Goal: Answer question/provide support

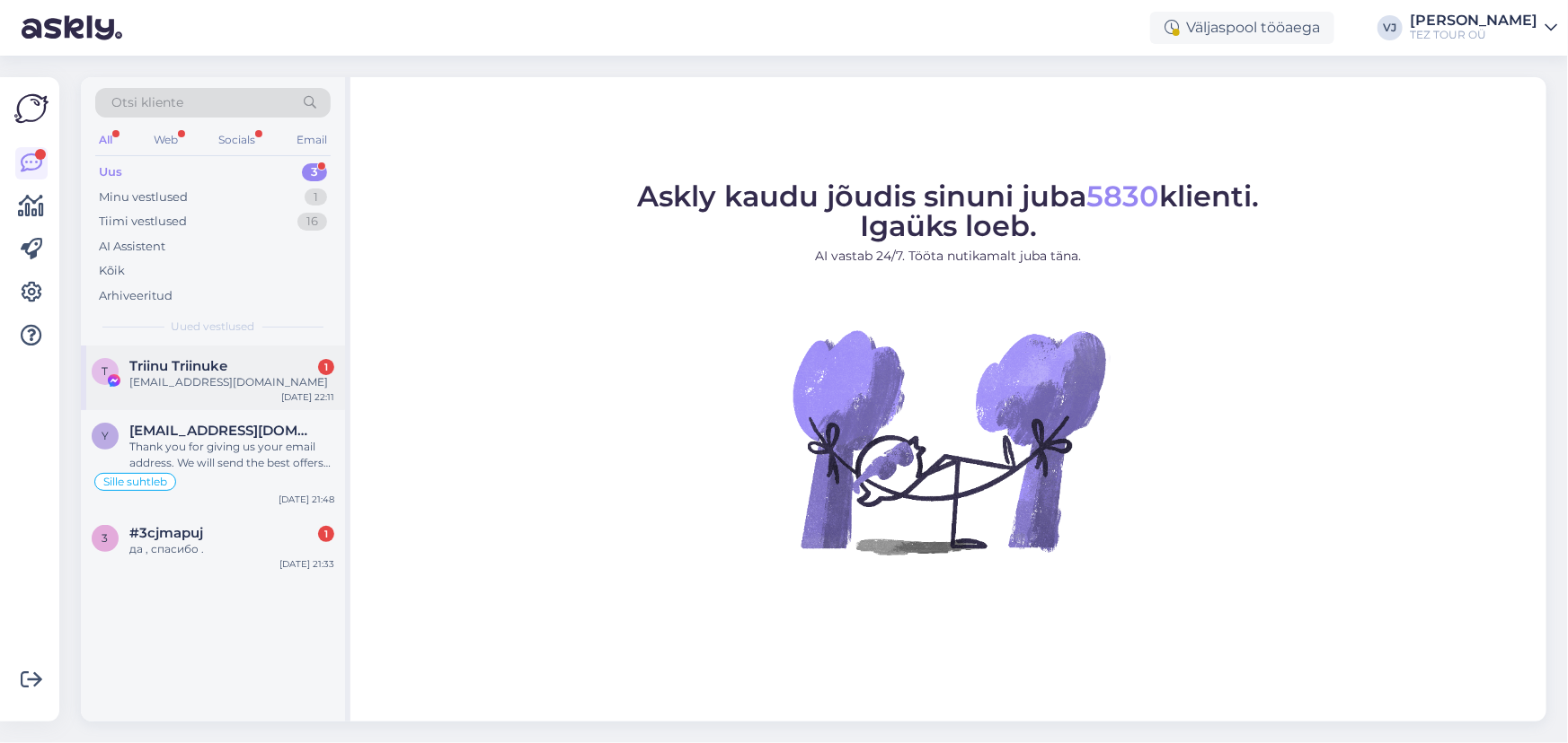
click at [259, 384] on div "triinu.raud@mail.ee" at bounding box center [231, 383] width 205 height 17
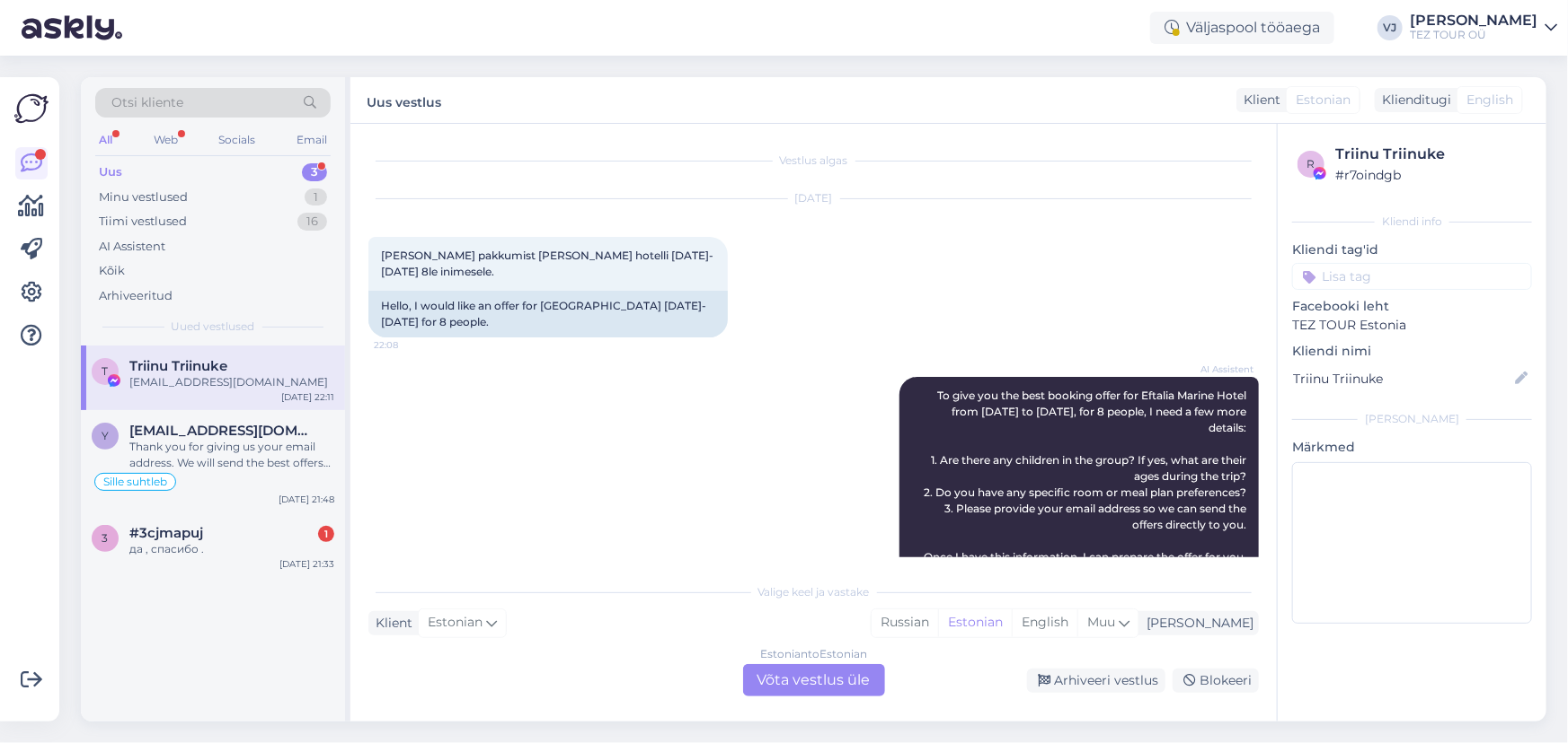
scroll to position [1302, 0]
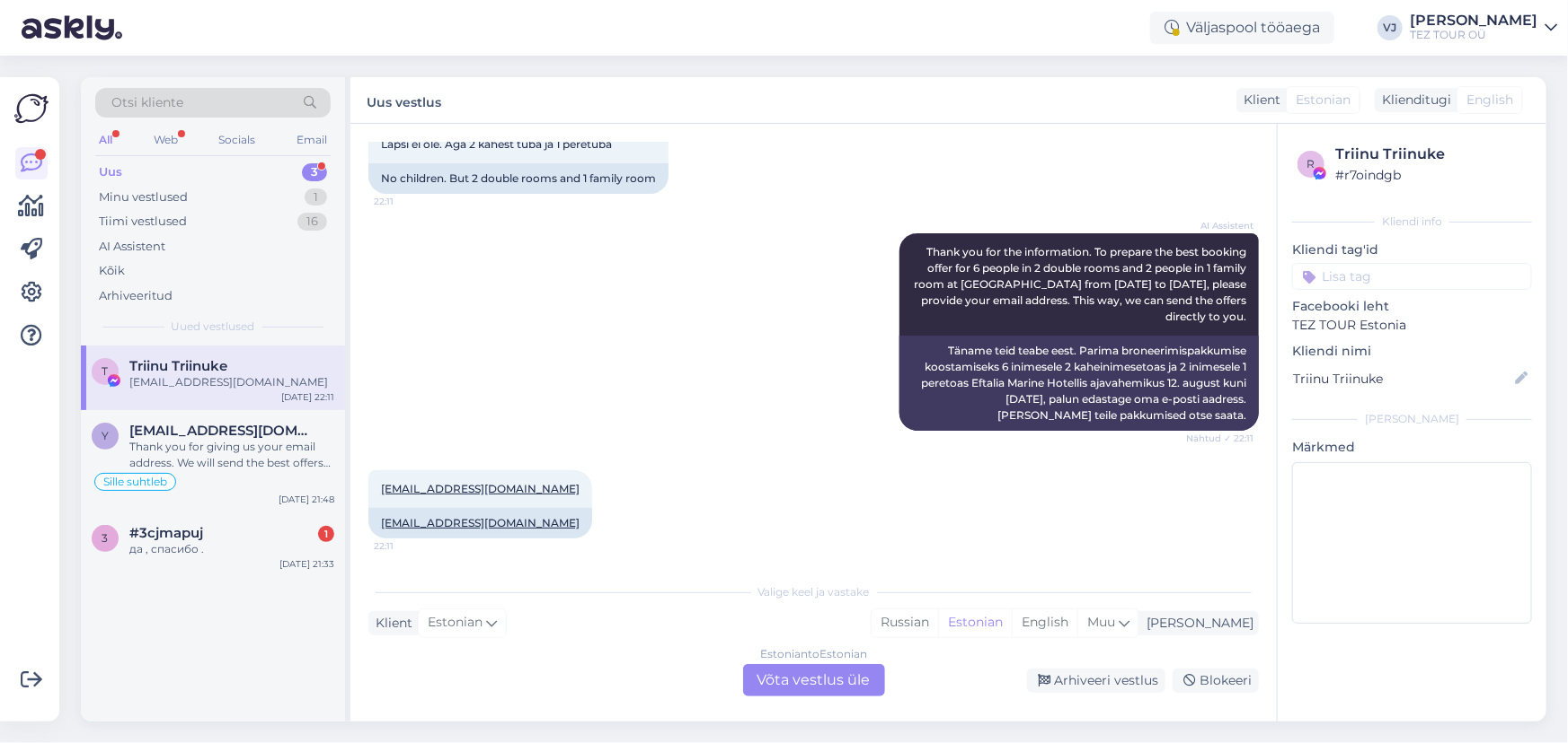
click at [807, 683] on div "Estonian to Estonian Võta vestlus üle" at bounding box center [813, 680] width 142 height 32
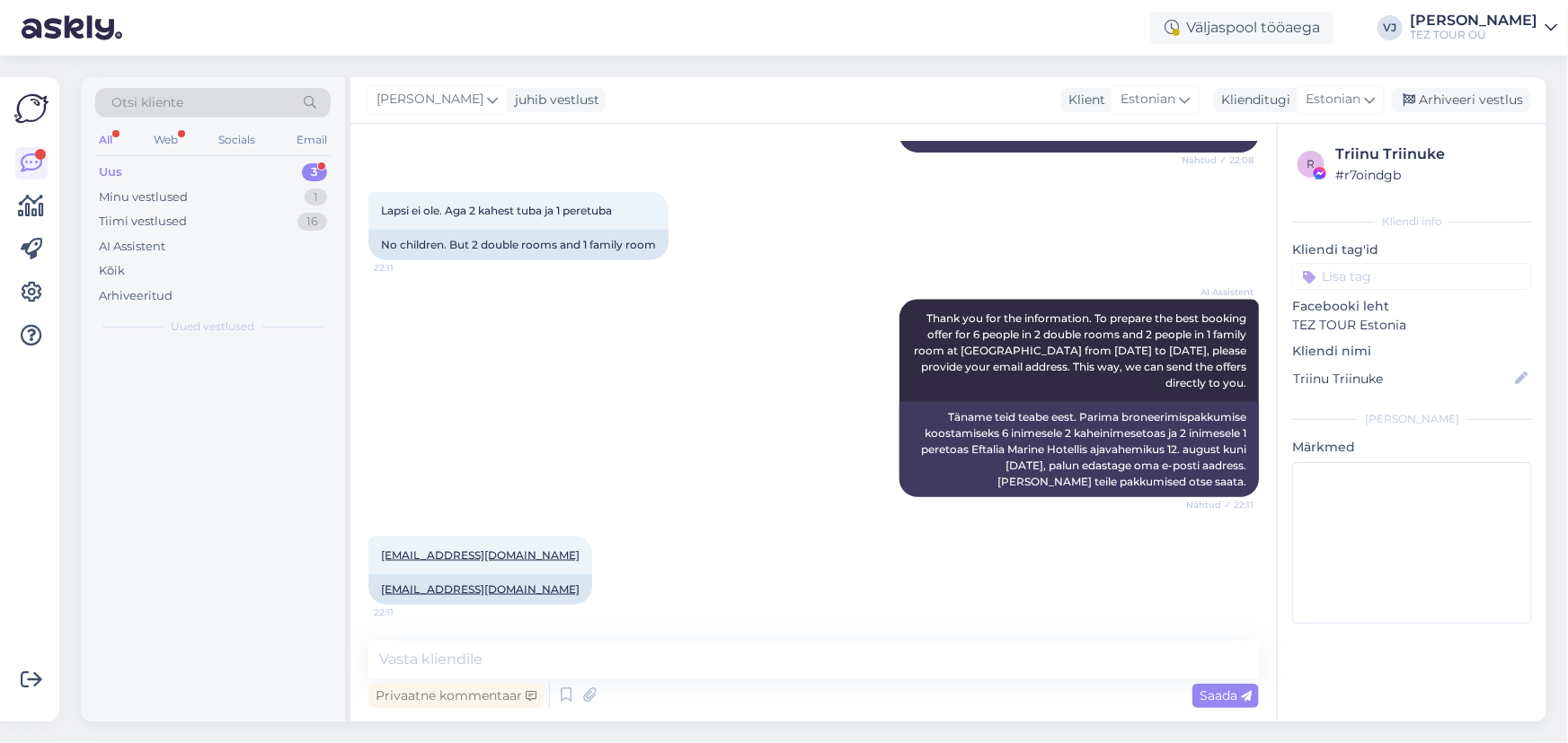
scroll to position [1235, 0]
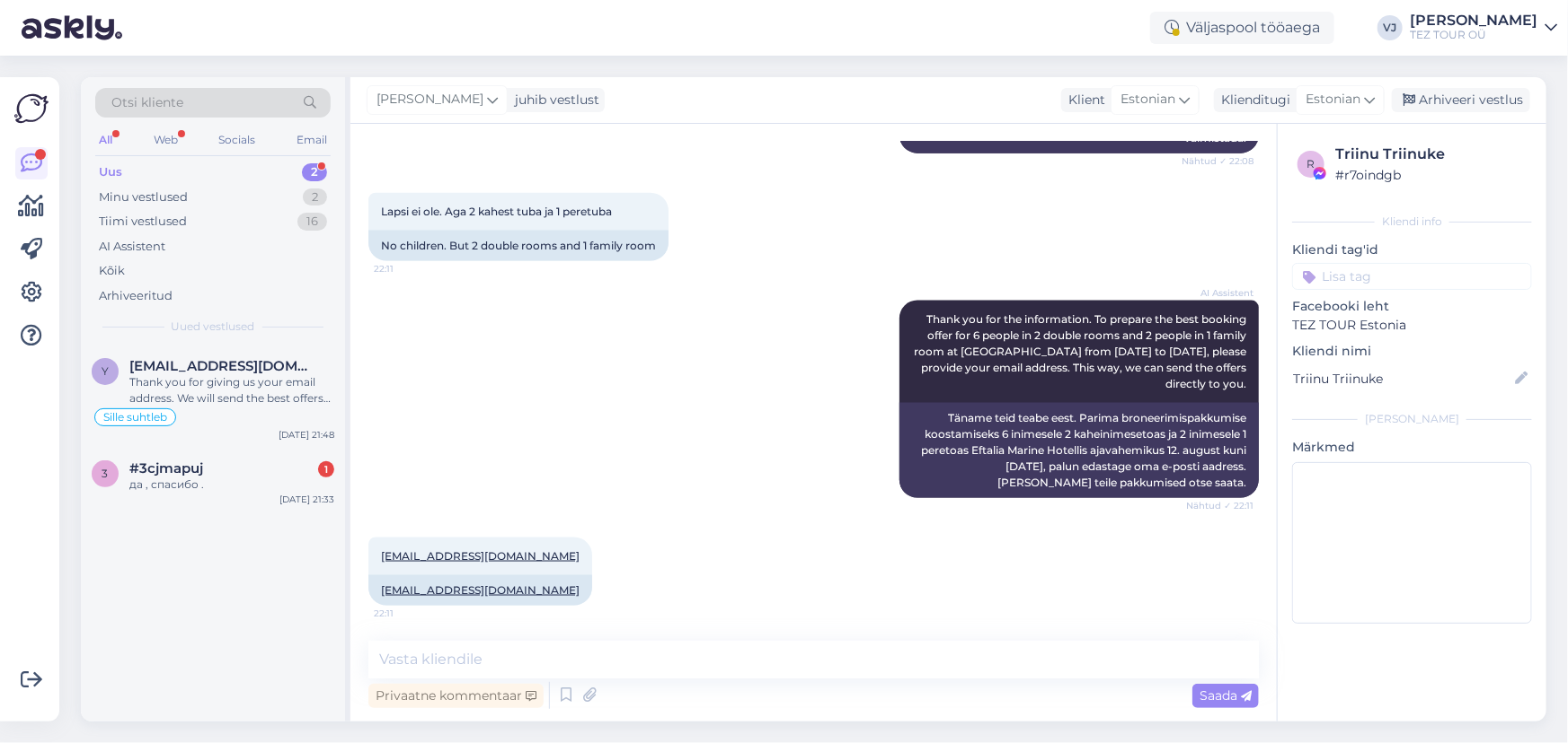
click at [1393, 273] on input at bounding box center [1411, 276] width 240 height 27
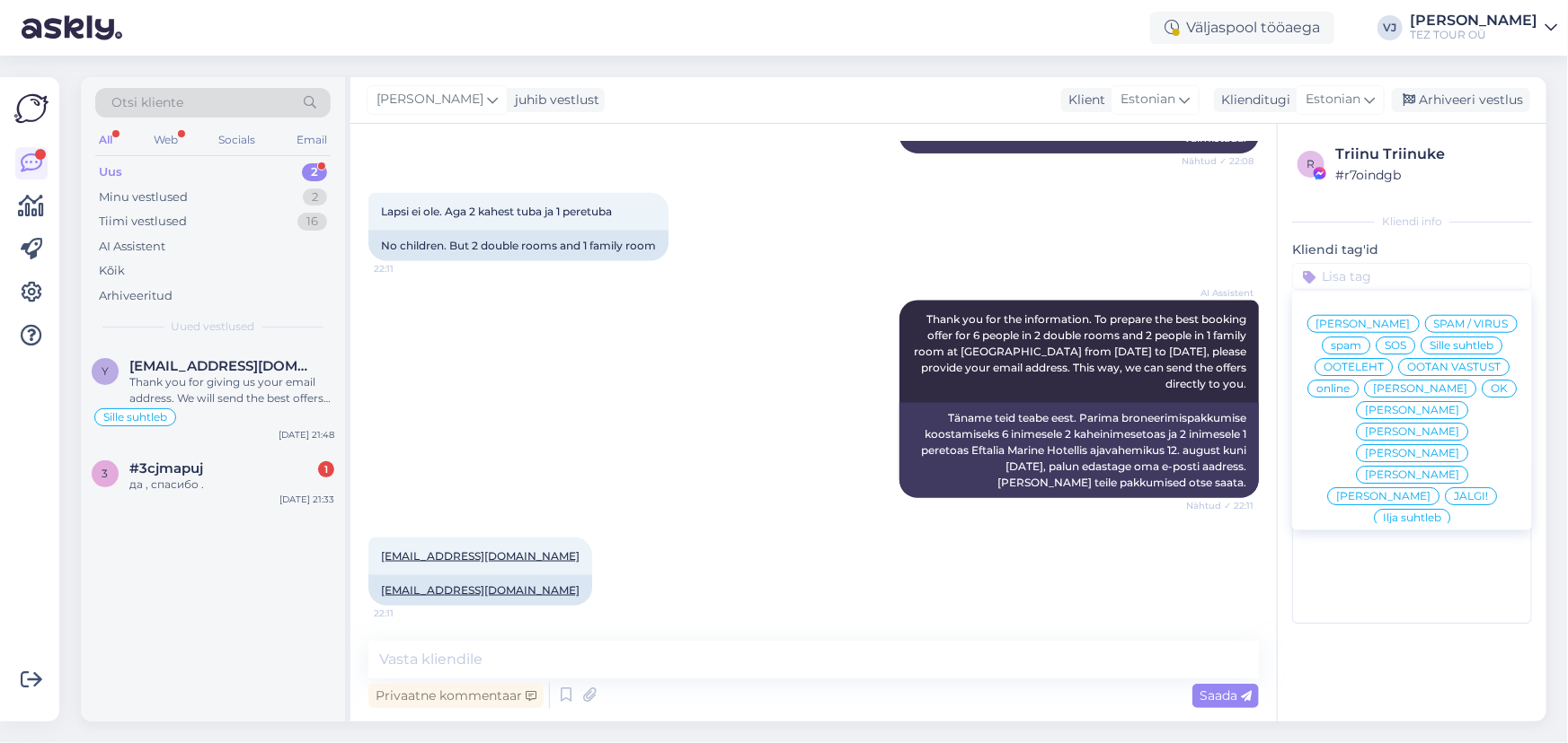
click at [1400, 323] on span "Vladimir Suhtleb" at bounding box center [1363, 324] width 94 height 11
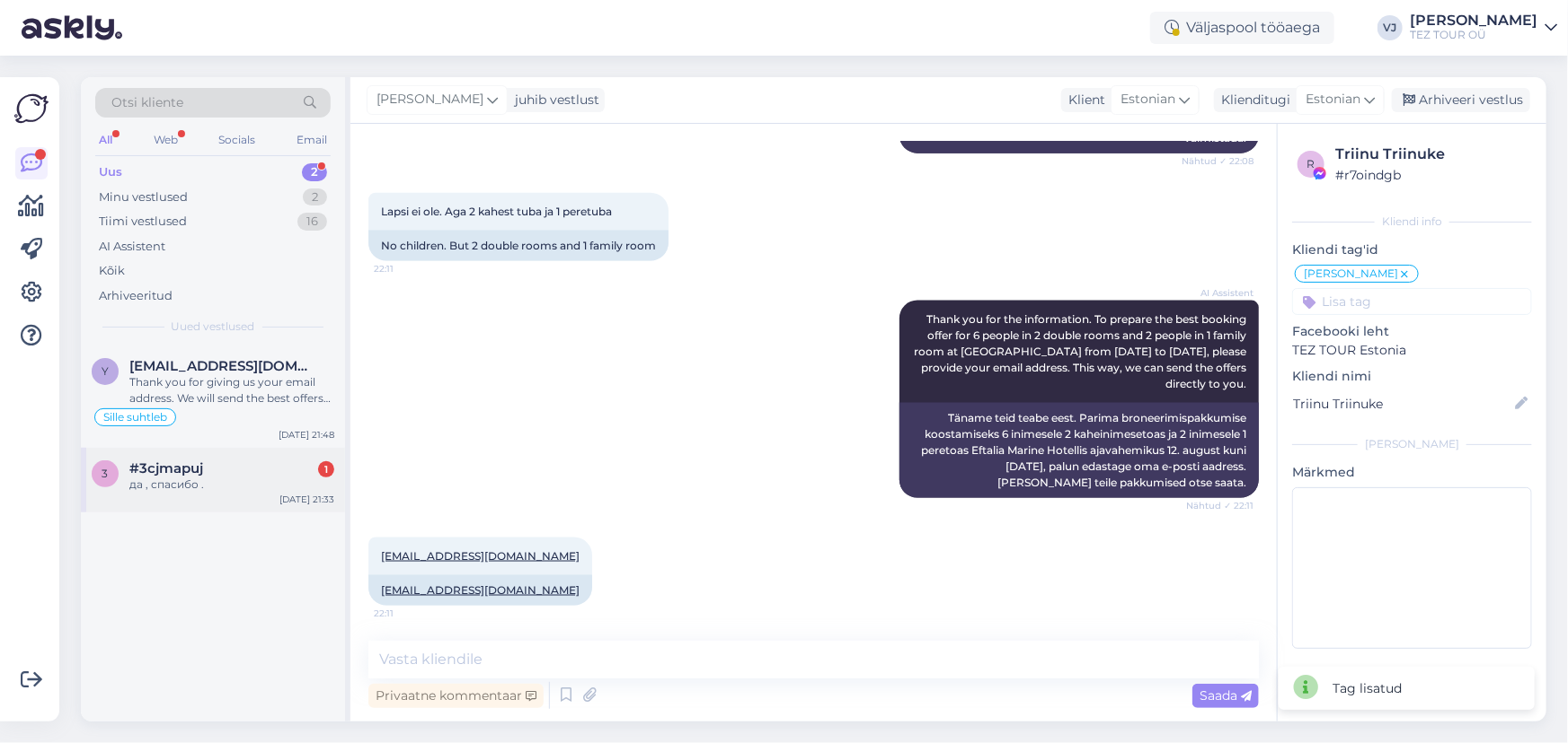
click at [255, 473] on div "#3cjmapuj 1" at bounding box center [231, 469] width 205 height 17
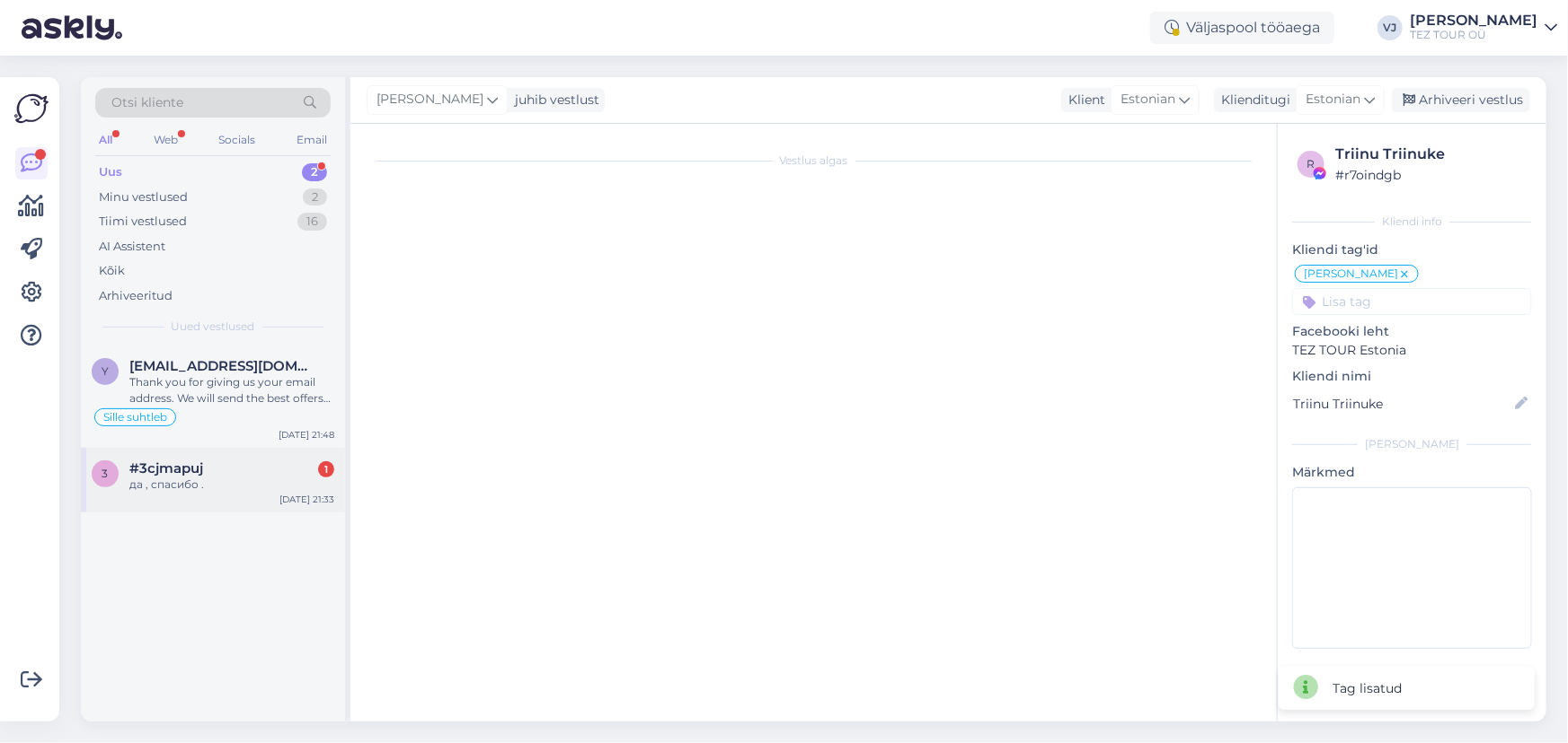
scroll to position [111, 0]
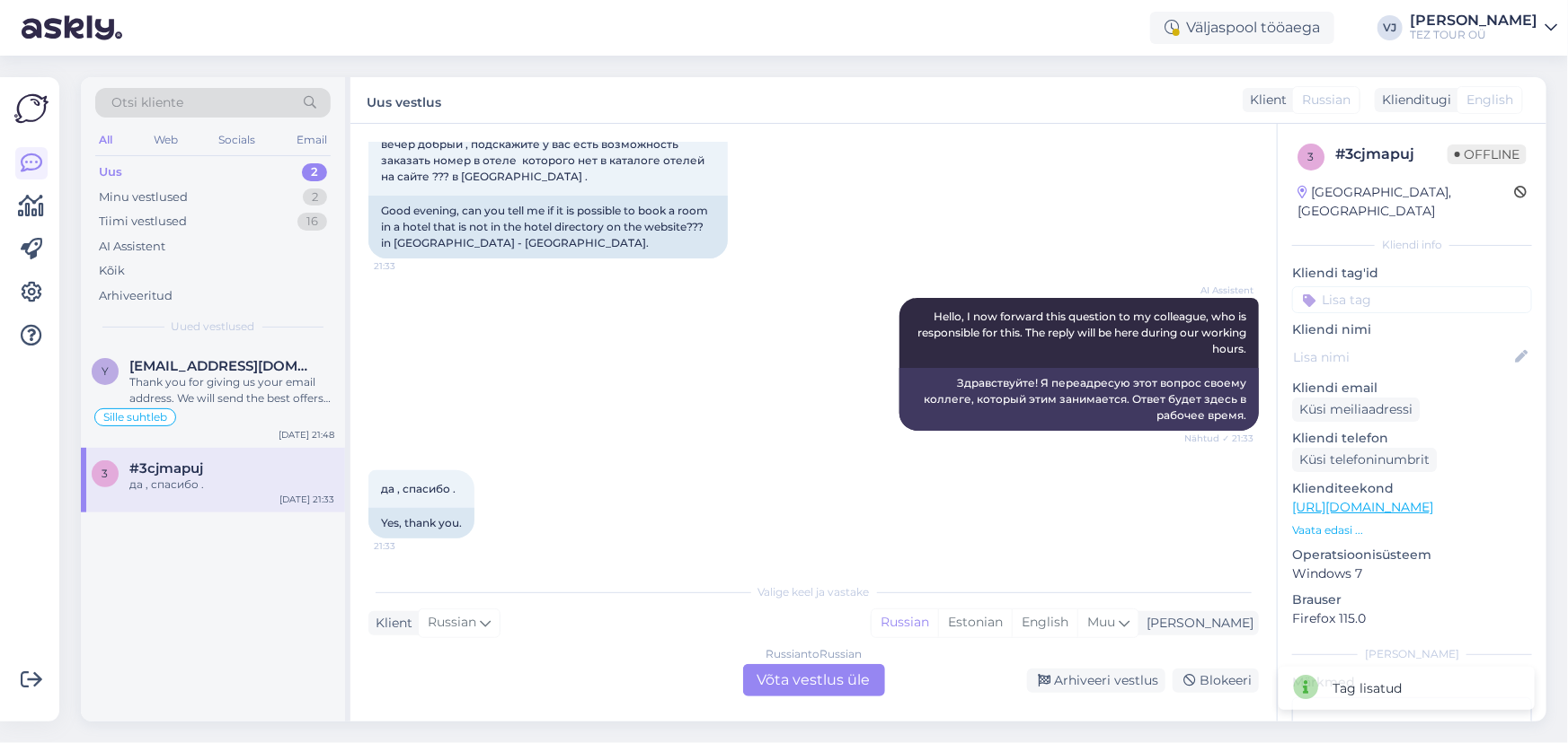
click at [813, 671] on div "Russian to Russian Võta vestlus üle" at bounding box center [813, 680] width 142 height 32
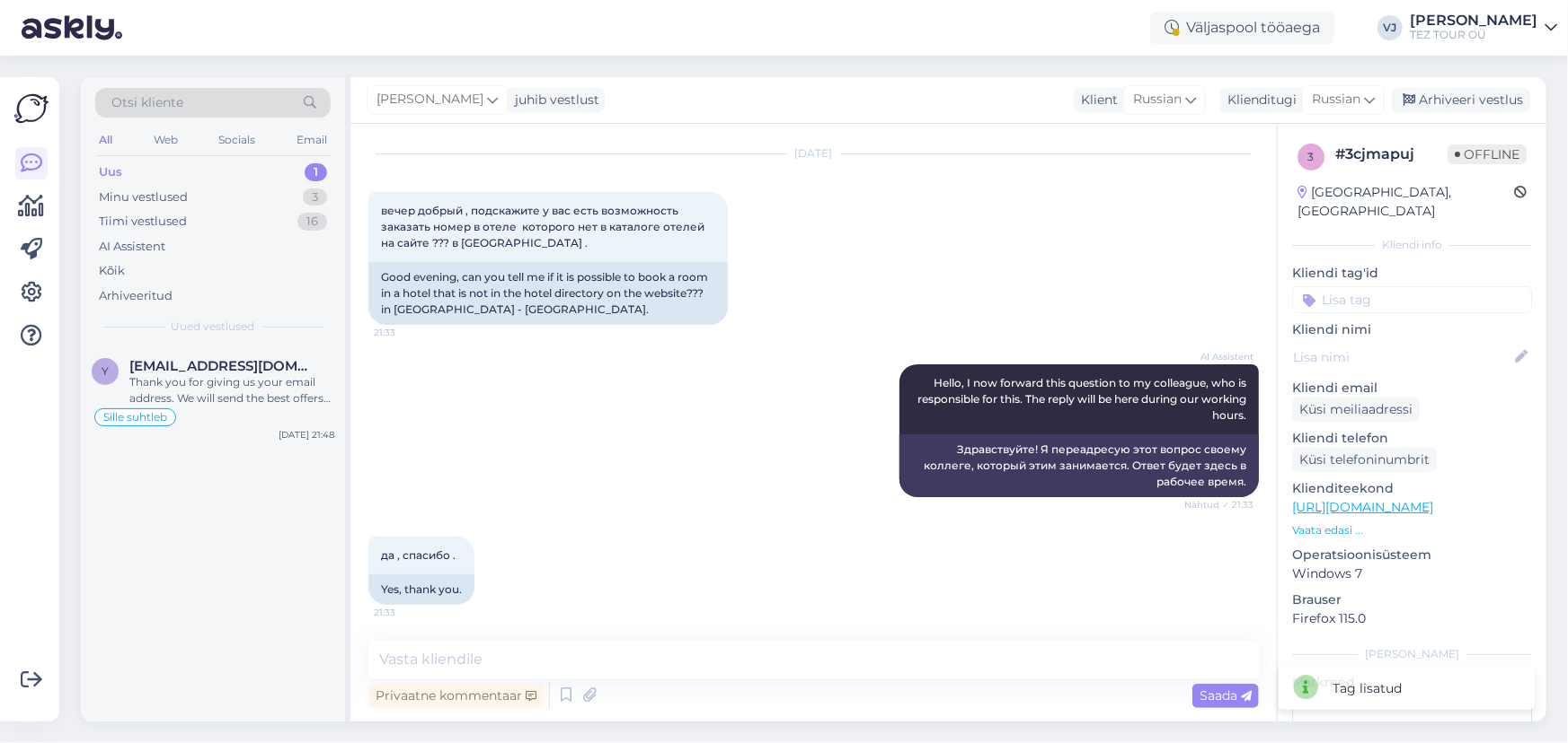
click at [1382, 286] on input at bounding box center [1411, 299] width 240 height 27
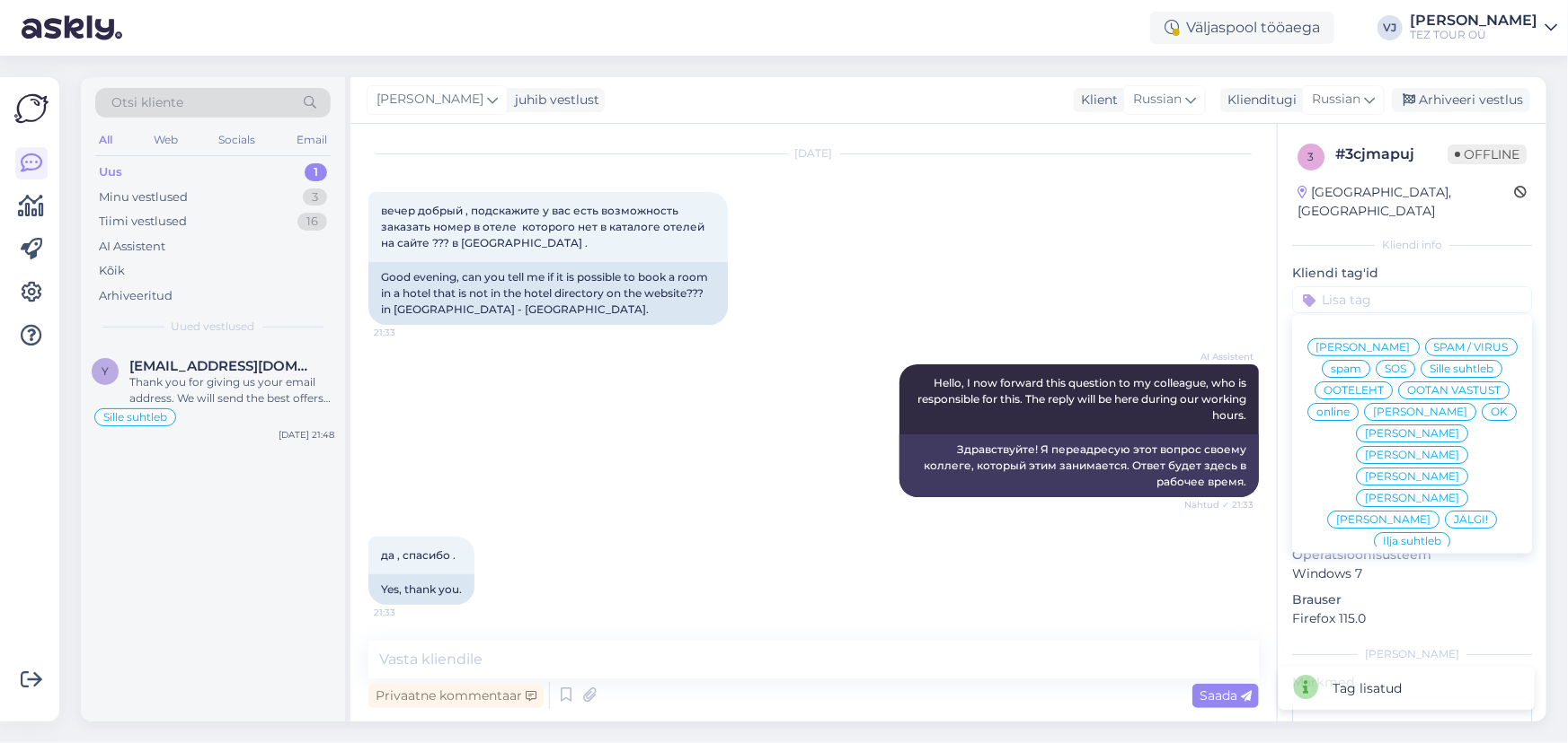
click at [1382, 342] on span "Vladimir Suhtleb" at bounding box center [1363, 348] width 94 height 11
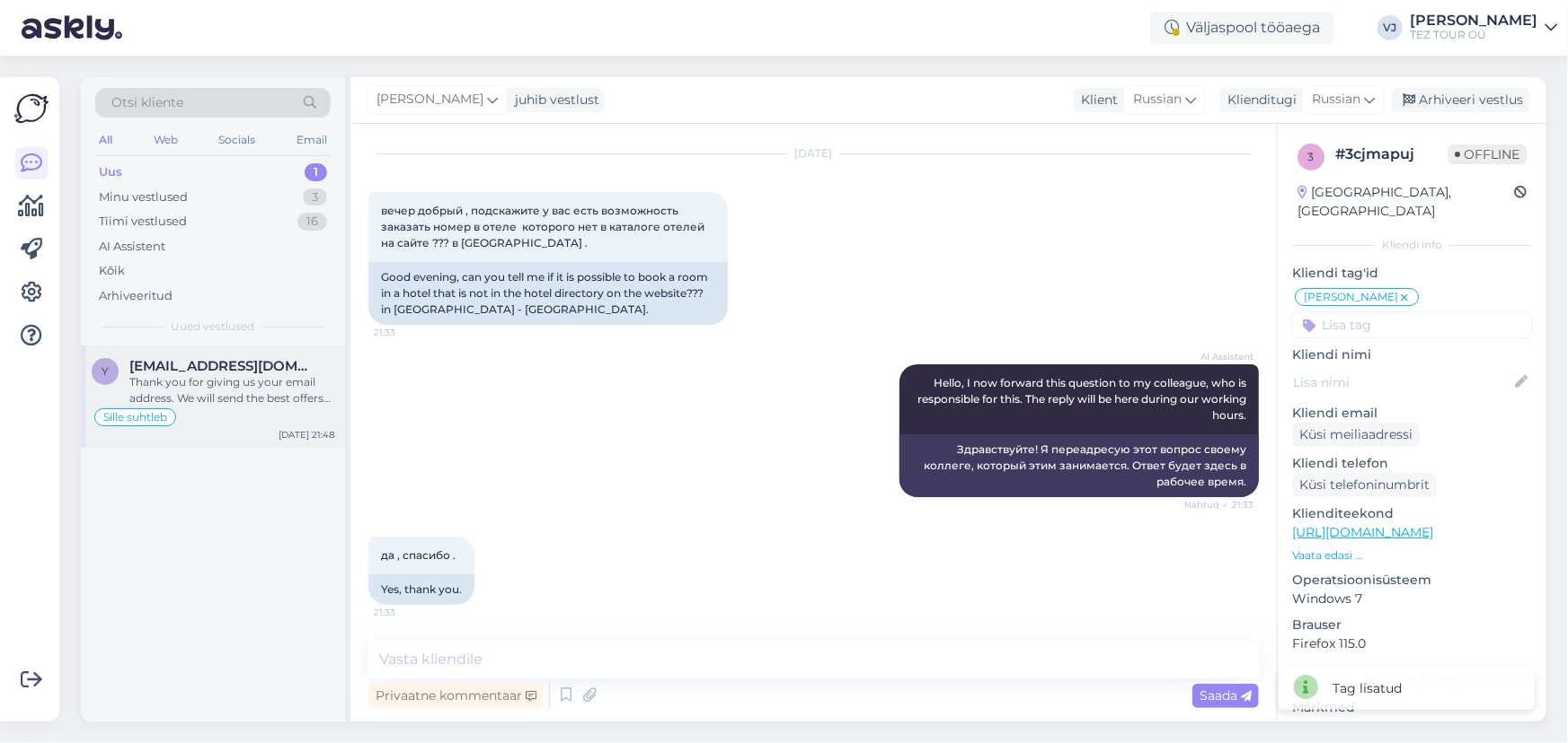
click at [163, 394] on div "Thank you for giving us your email address. We will send the best offers for yo…" at bounding box center [231, 390] width 205 height 32
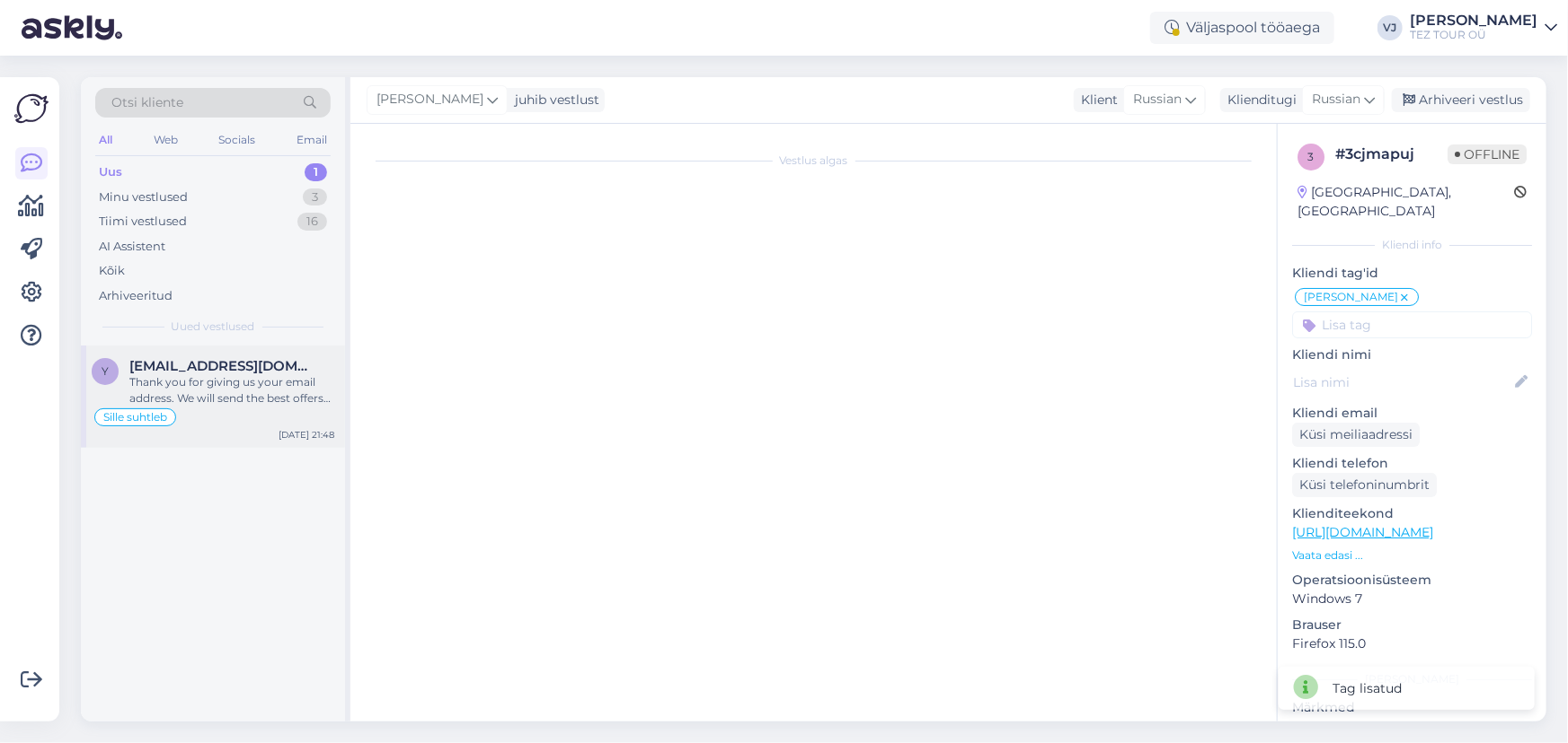
scroll to position [2020, 0]
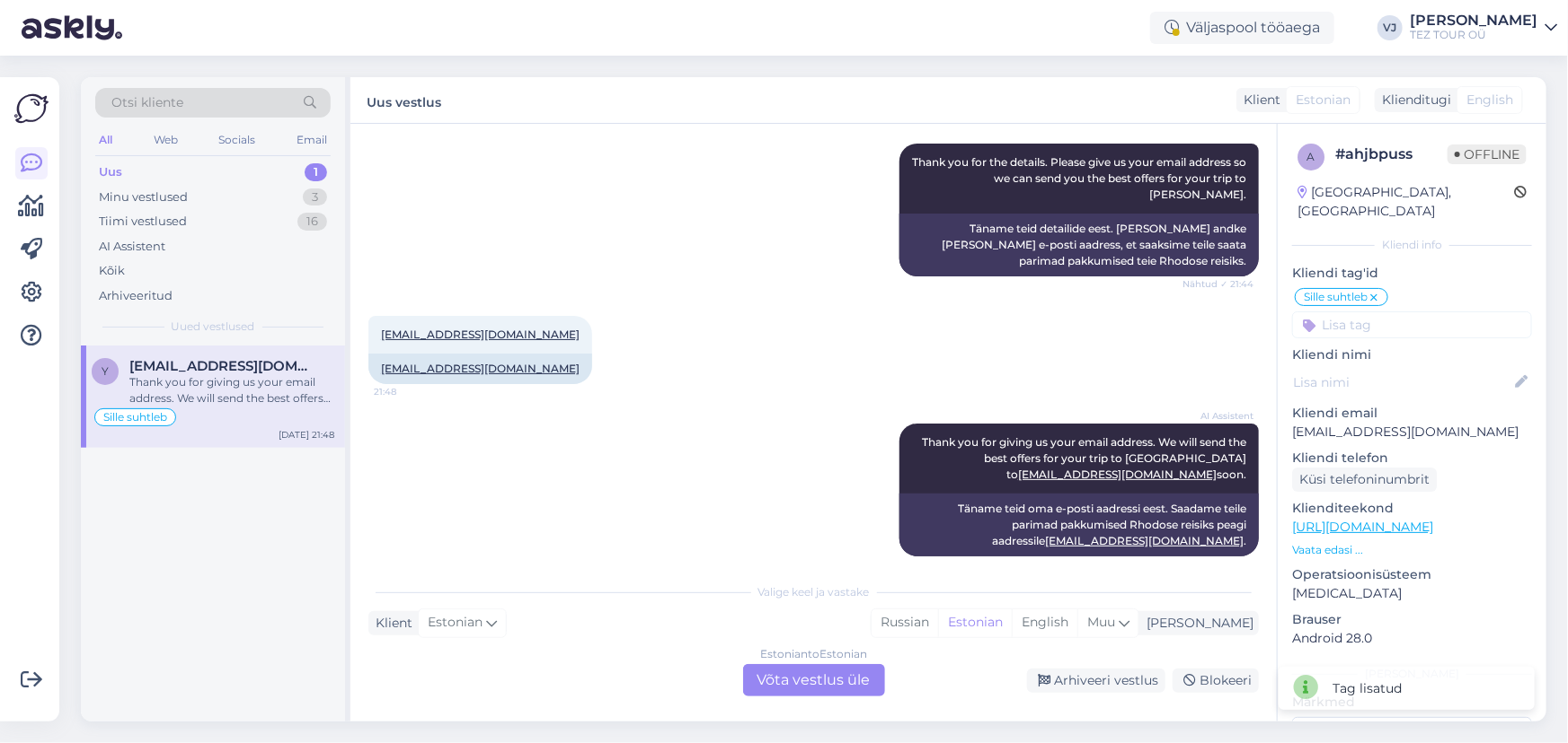
click at [786, 679] on div "Estonian to Estonian Võta vestlus üle" at bounding box center [813, 680] width 142 height 32
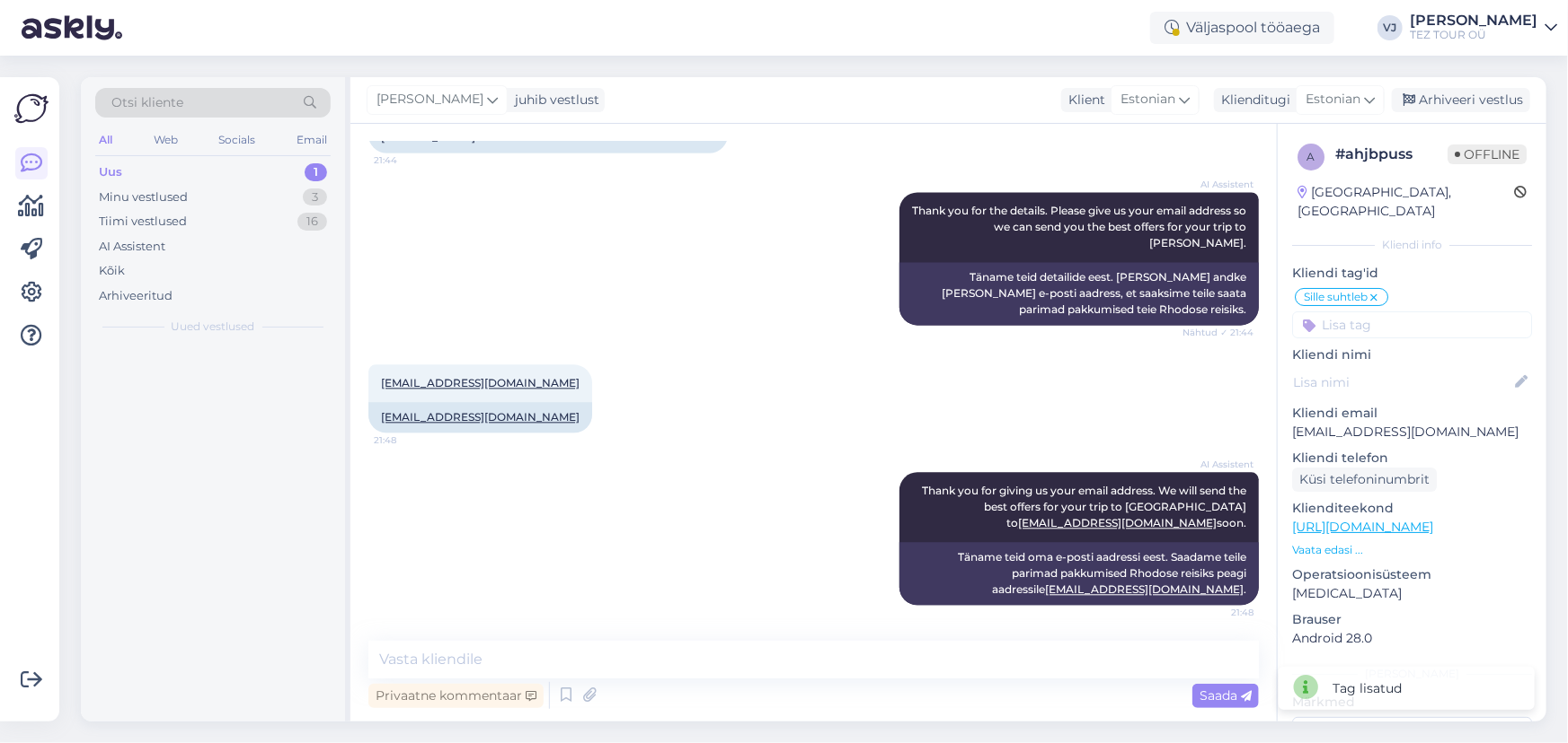
scroll to position [1954, 0]
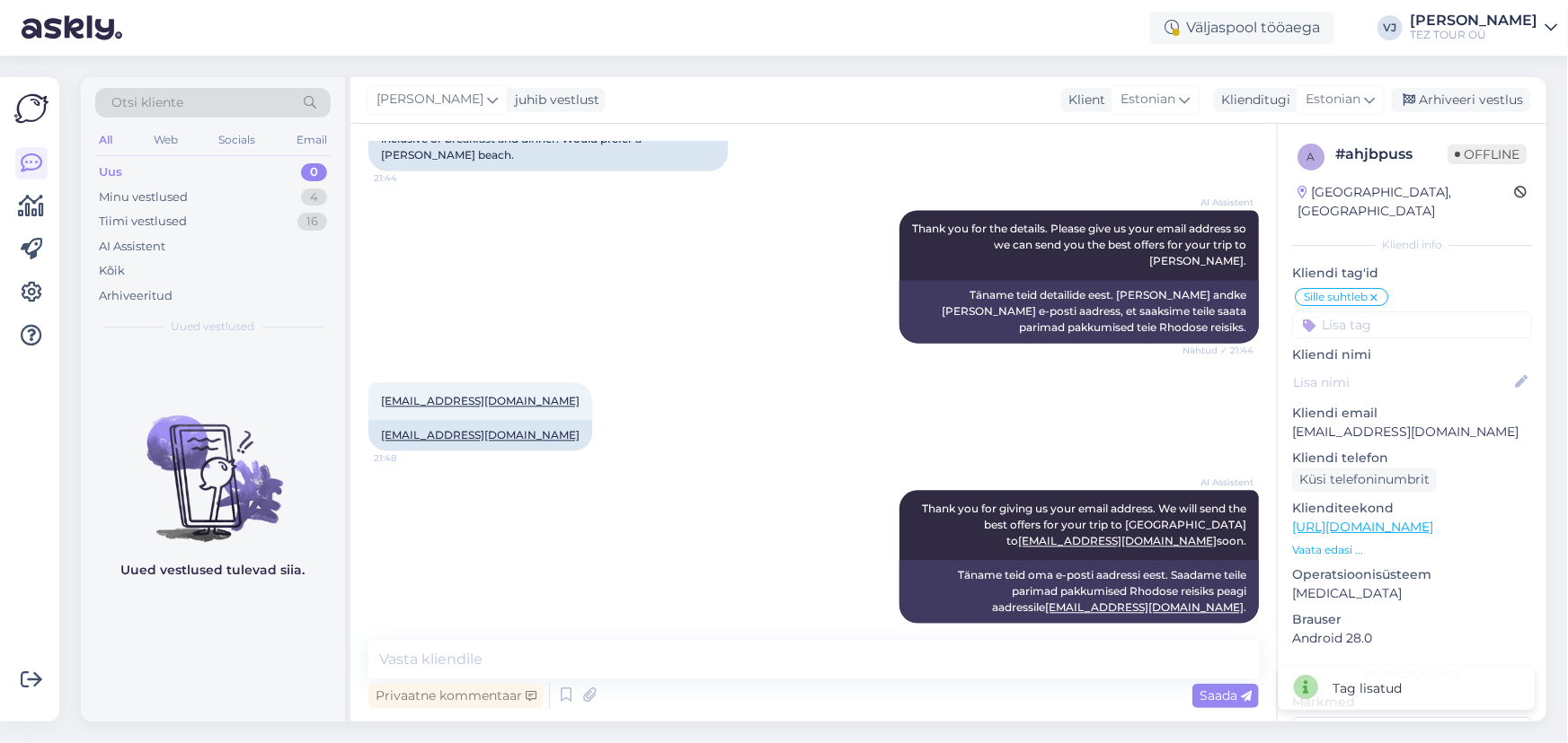
click at [1407, 311] on input at bounding box center [1411, 324] width 240 height 27
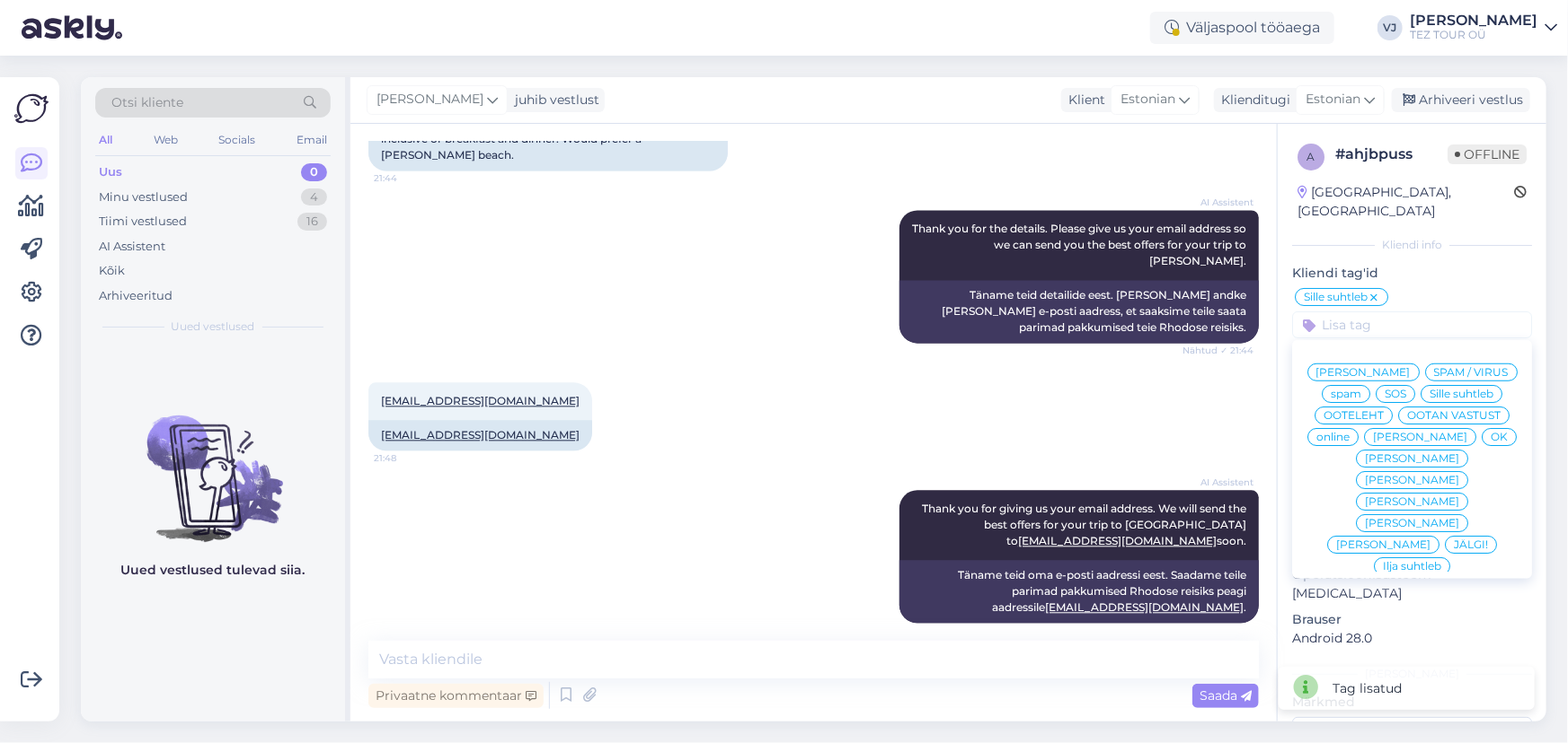
click at [1410, 367] on span "Vladimir Suhtleb" at bounding box center [1363, 373] width 94 height 11
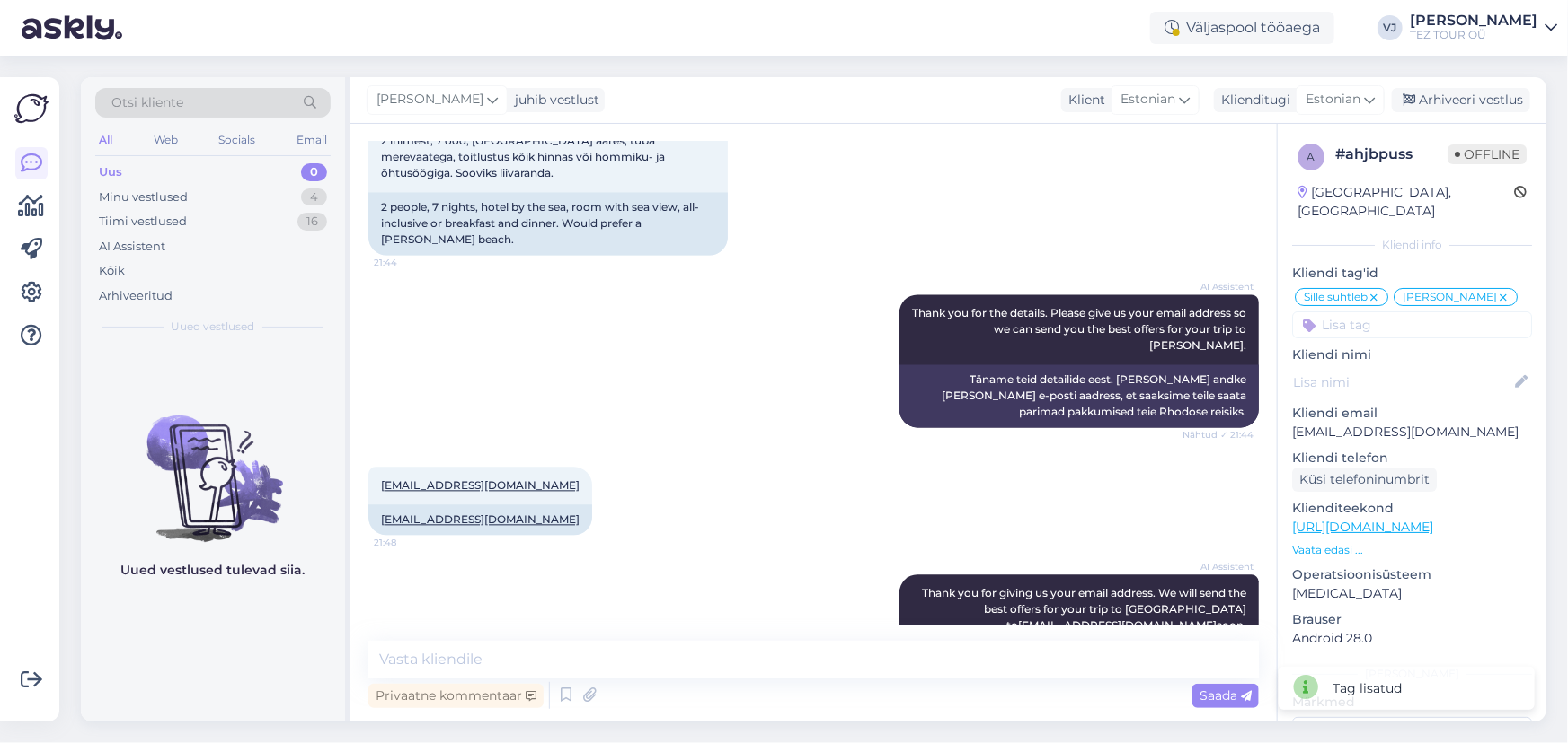
scroll to position [1871, 0]
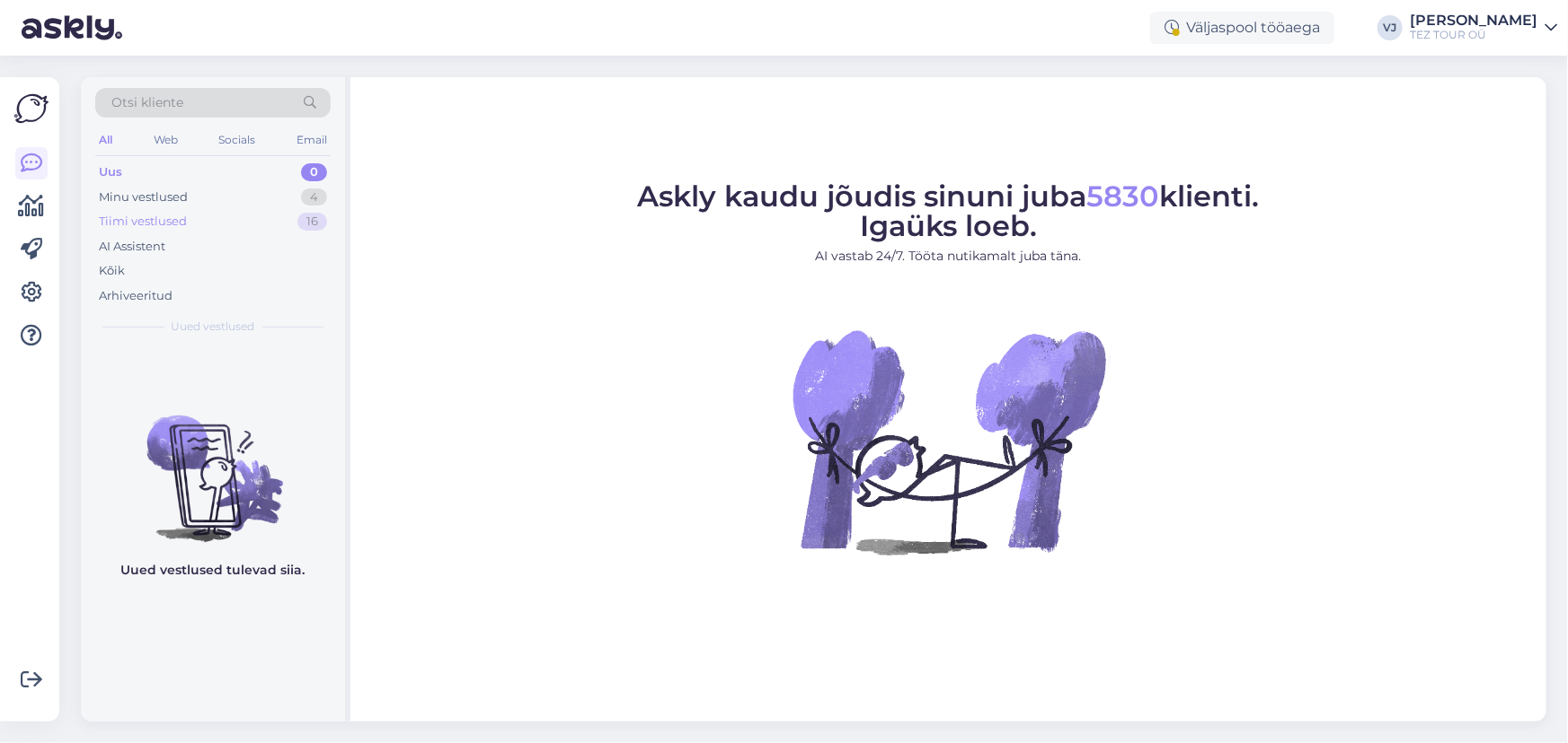
click at [288, 219] on div "Tiimi vestlused 16" at bounding box center [212, 221] width 235 height 25
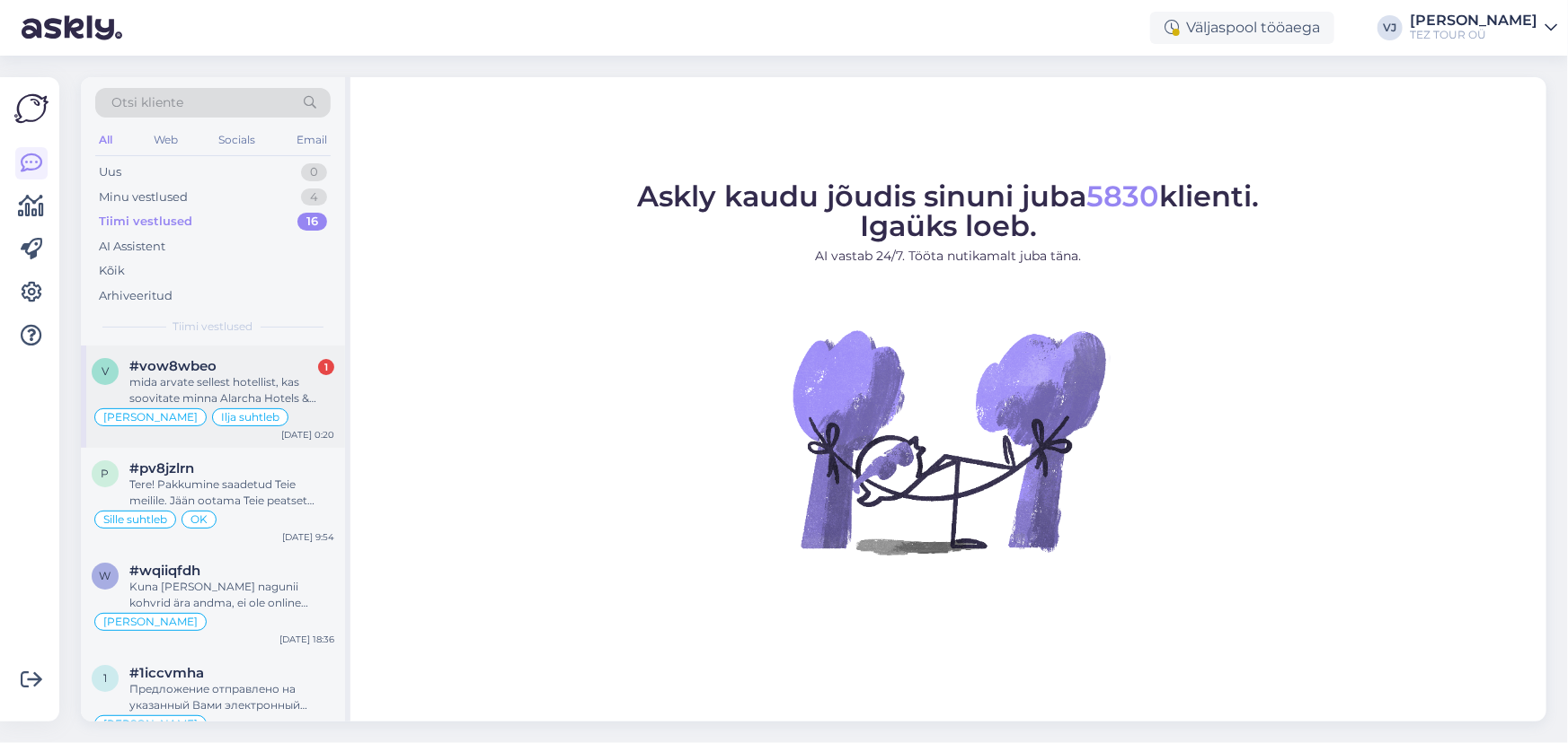
click at [271, 392] on div "mida arvate sellest hotellist, kas soovitate minna Alarcha Hotels & Resorts" at bounding box center [231, 390] width 205 height 32
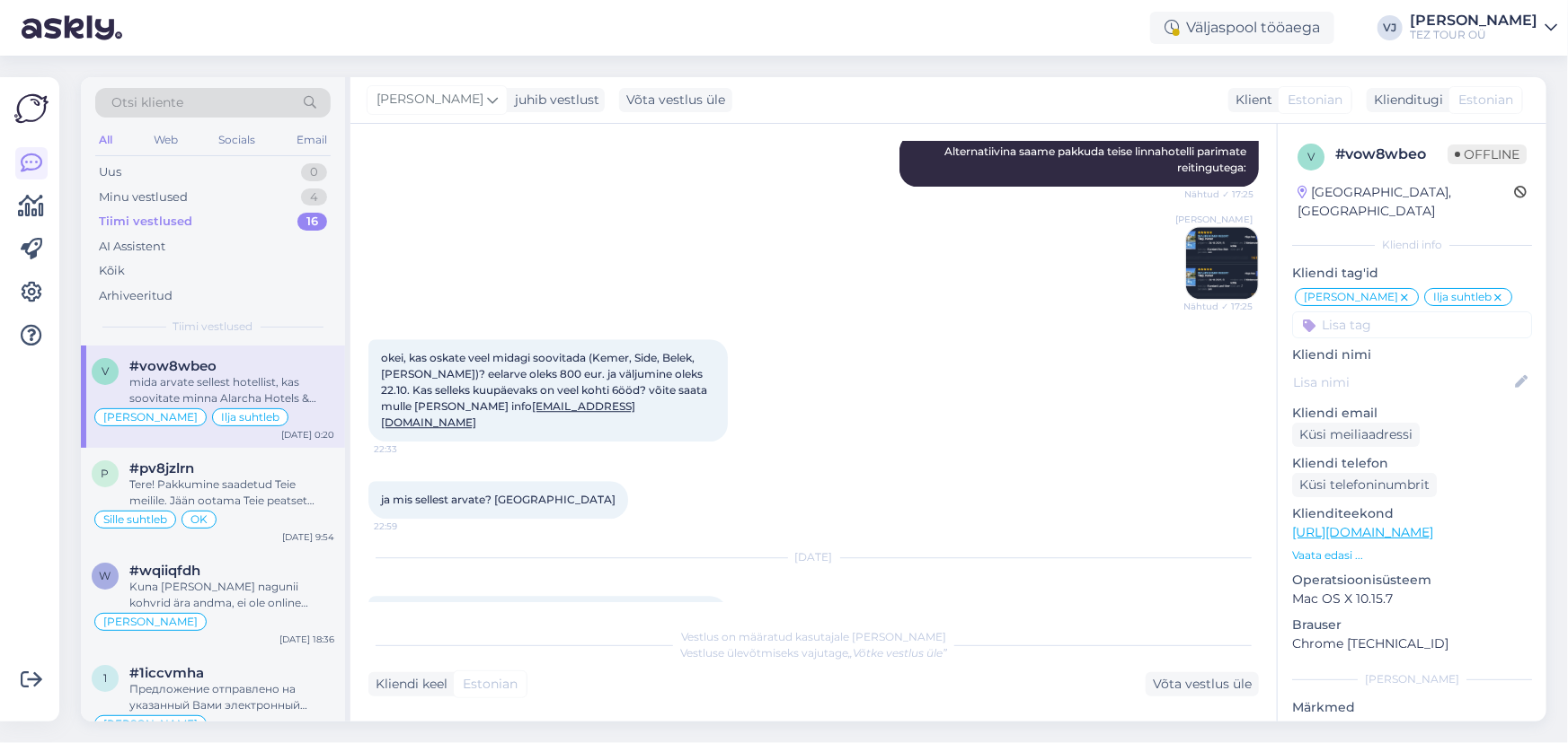
scroll to position [2409, 0]
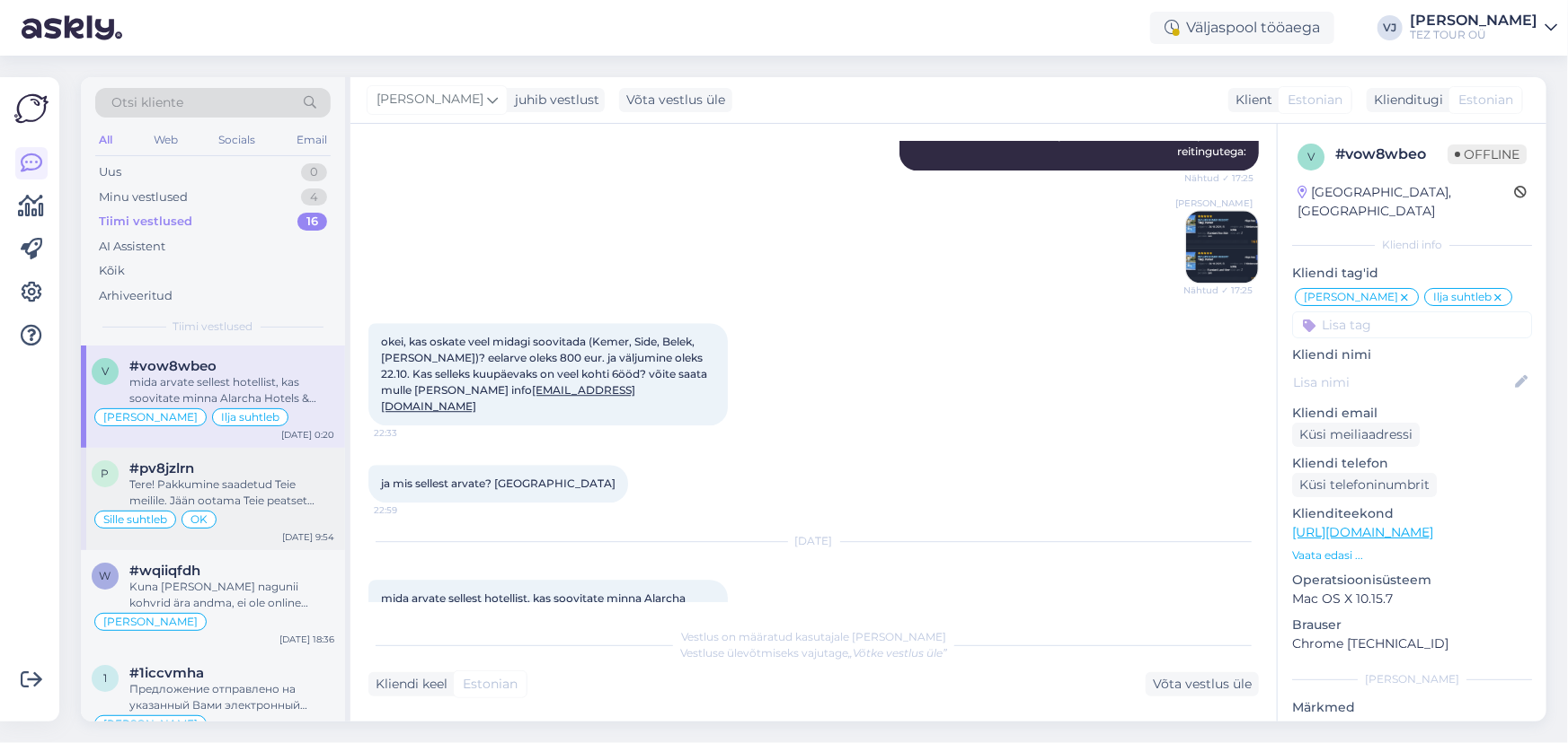
click at [224, 501] on div "Tere! Pakkumine saadetud Teie meilile. Jään ootama Teie peatset vastust ja andm…" at bounding box center [231, 493] width 205 height 32
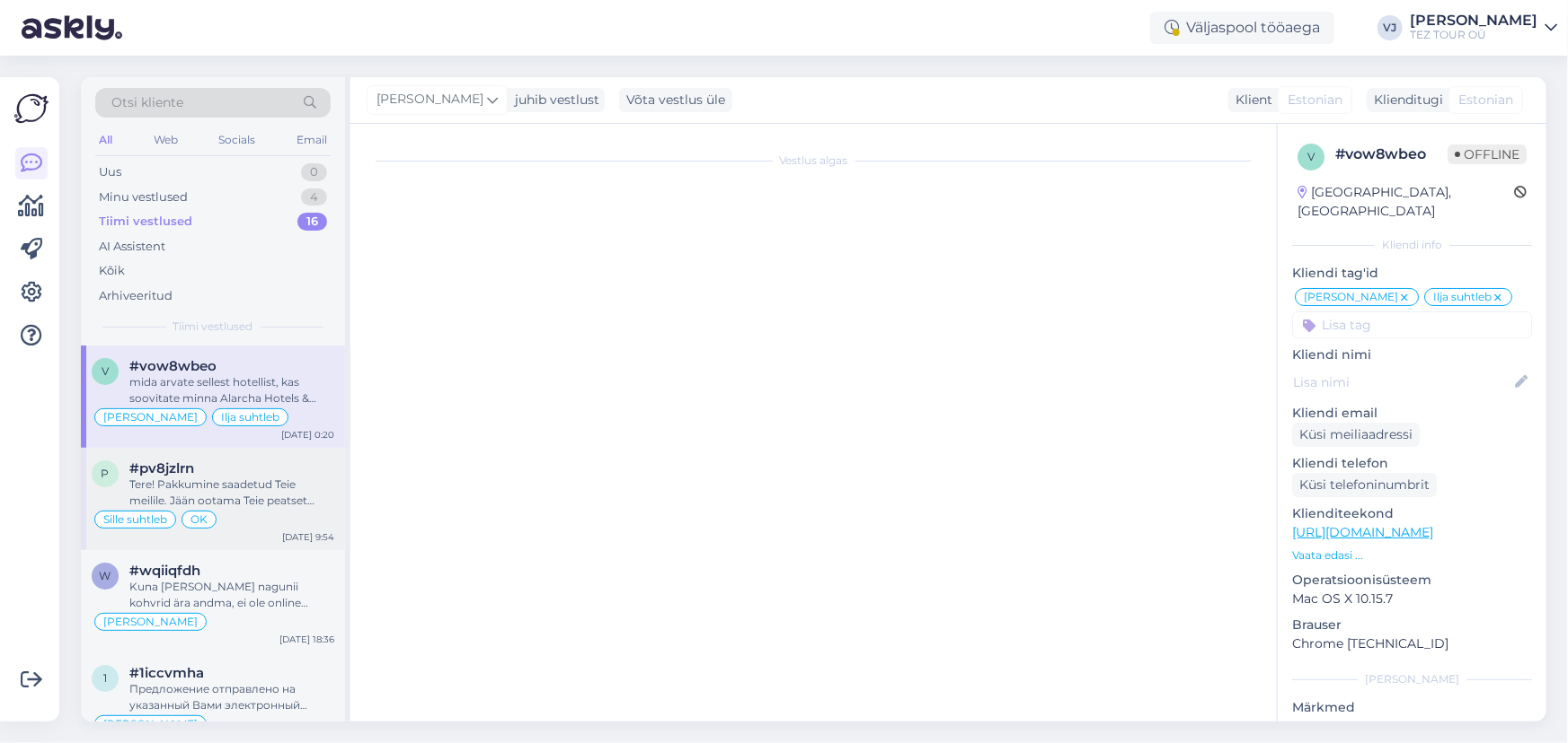
scroll to position [2588, 0]
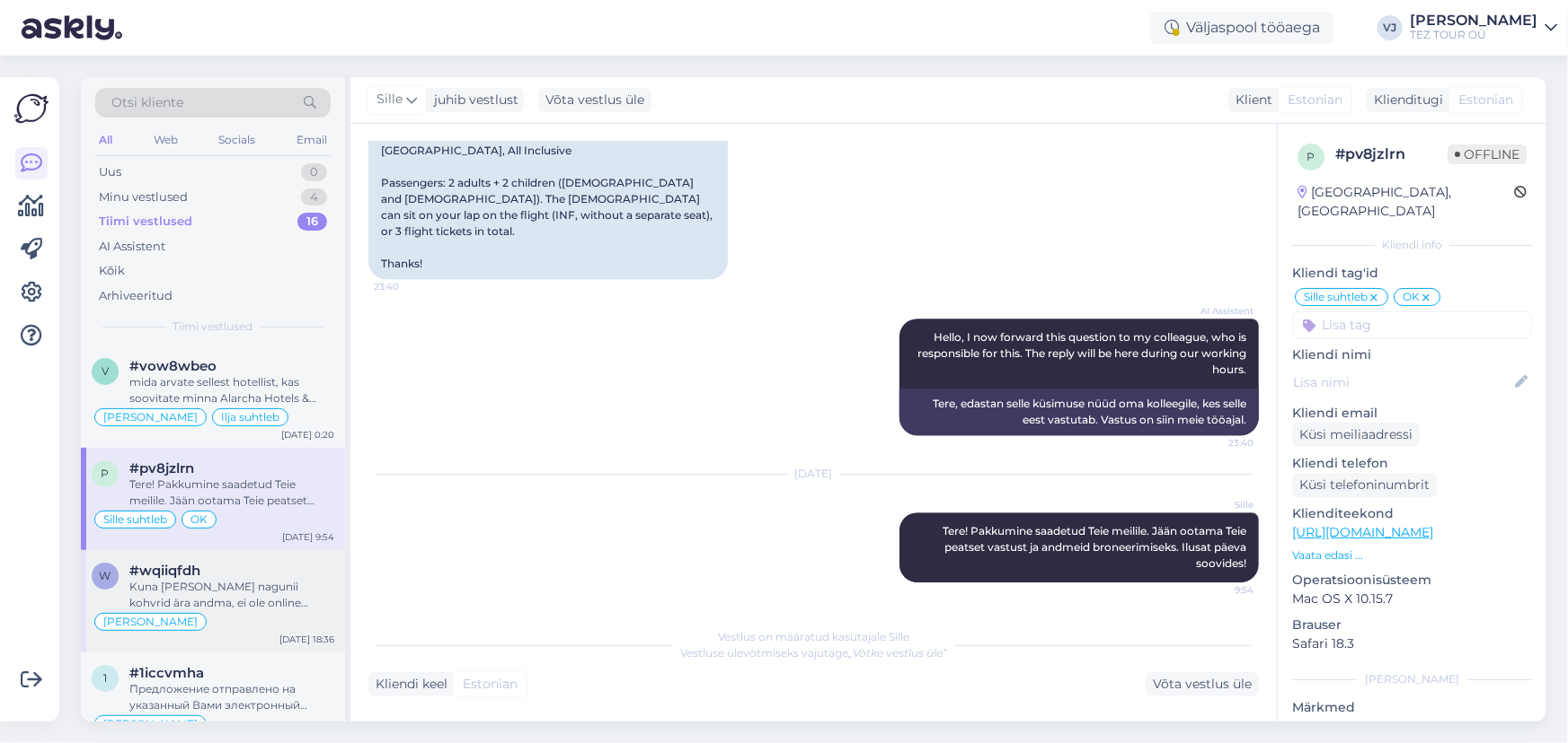
click at [261, 596] on div "Kuna te peate nagunii kohvrid ära andma, ei ole online check-inil suurt mõtet." at bounding box center [231, 595] width 205 height 32
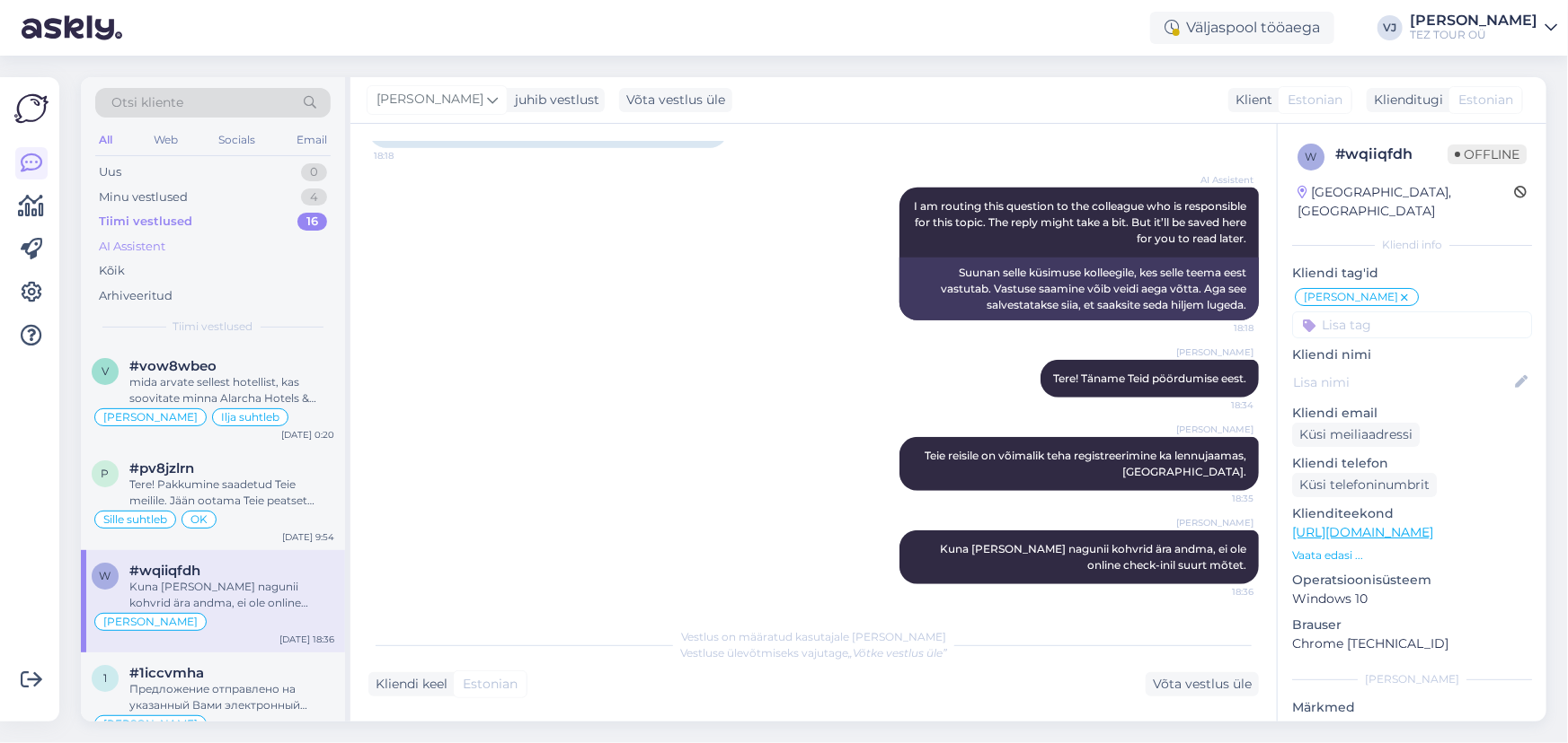
click at [236, 242] on div "AI Assistent" at bounding box center [212, 247] width 235 height 25
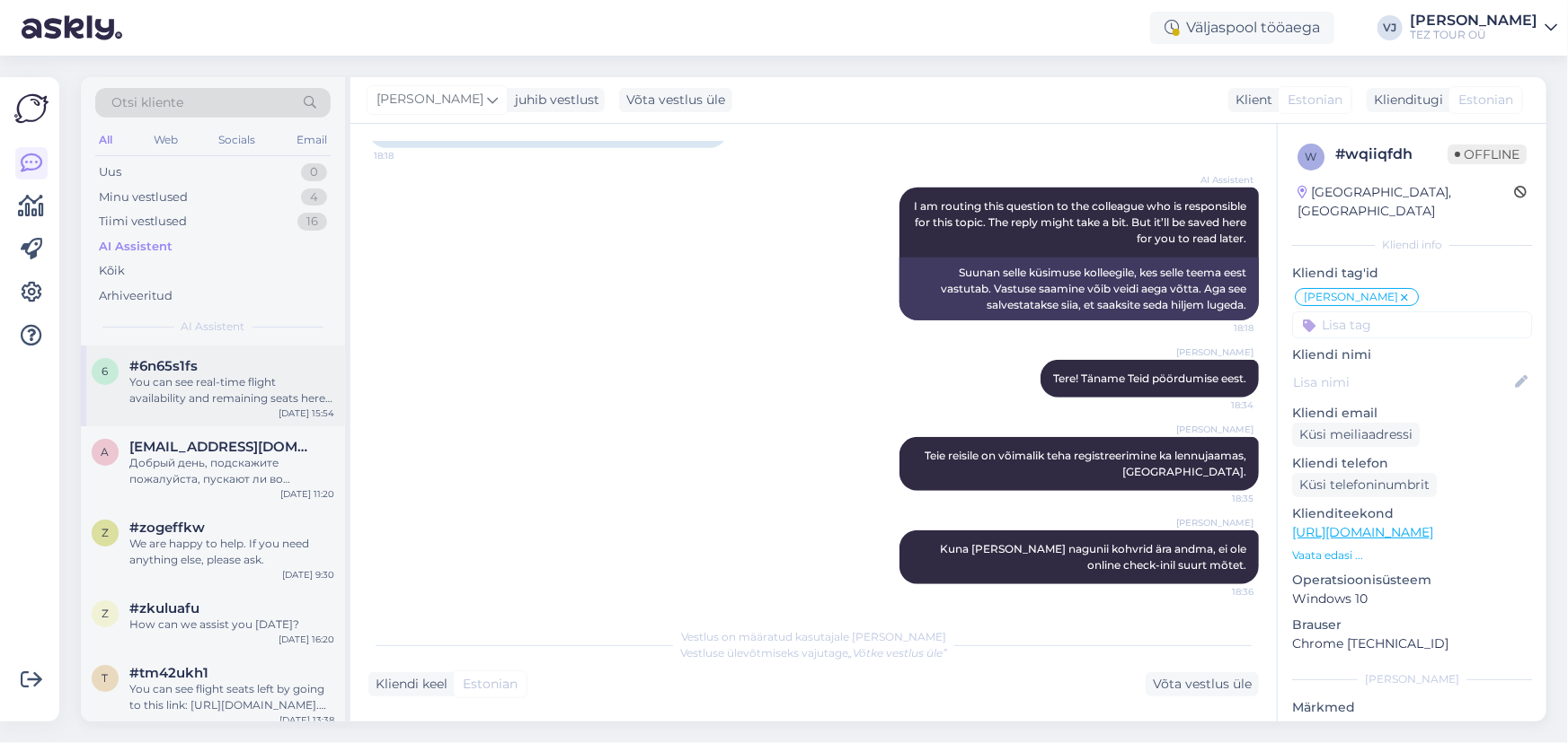
click at [242, 375] on div "You can see real-time flight availability and remaining seats here: https://www…" at bounding box center [231, 390] width 205 height 32
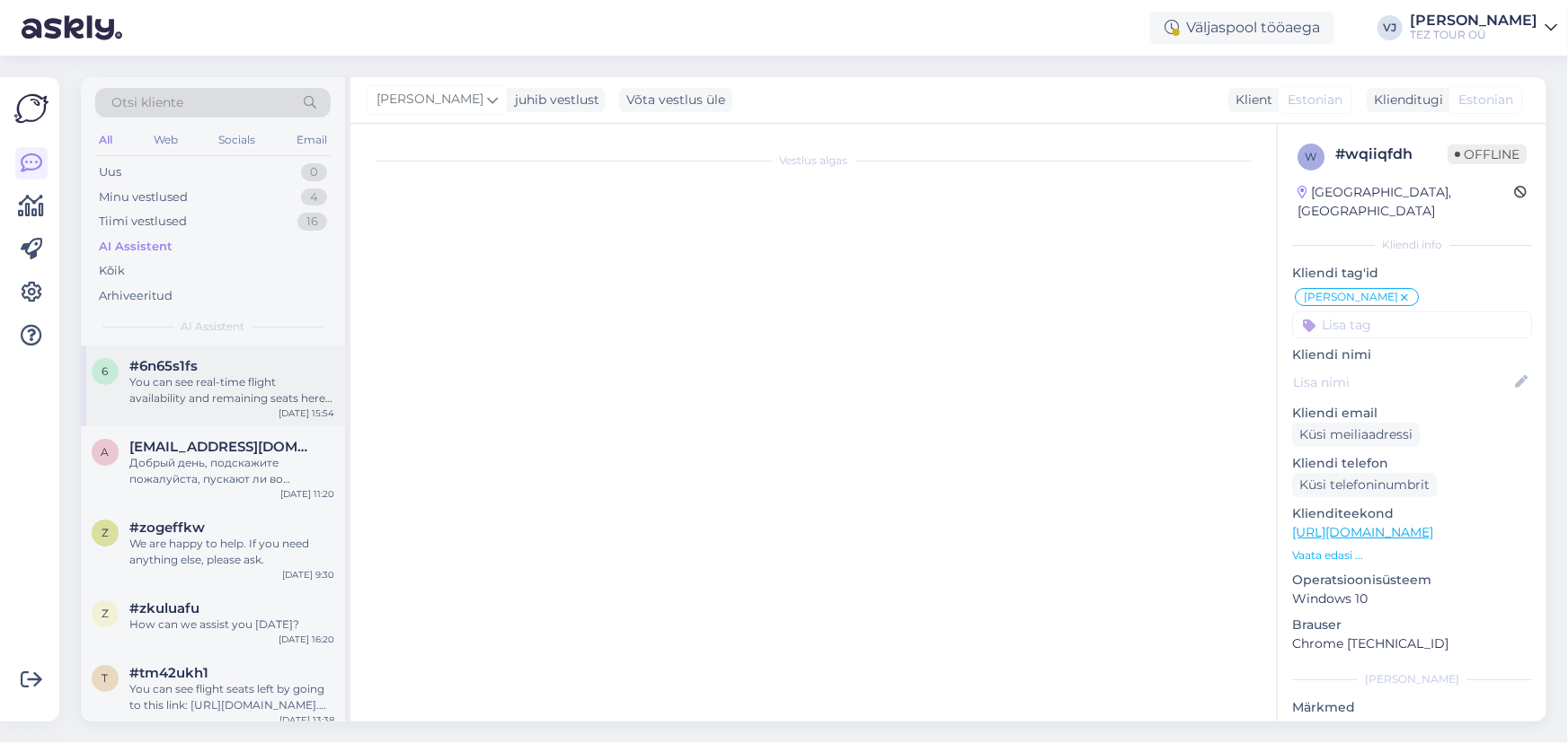
scroll to position [297, 0]
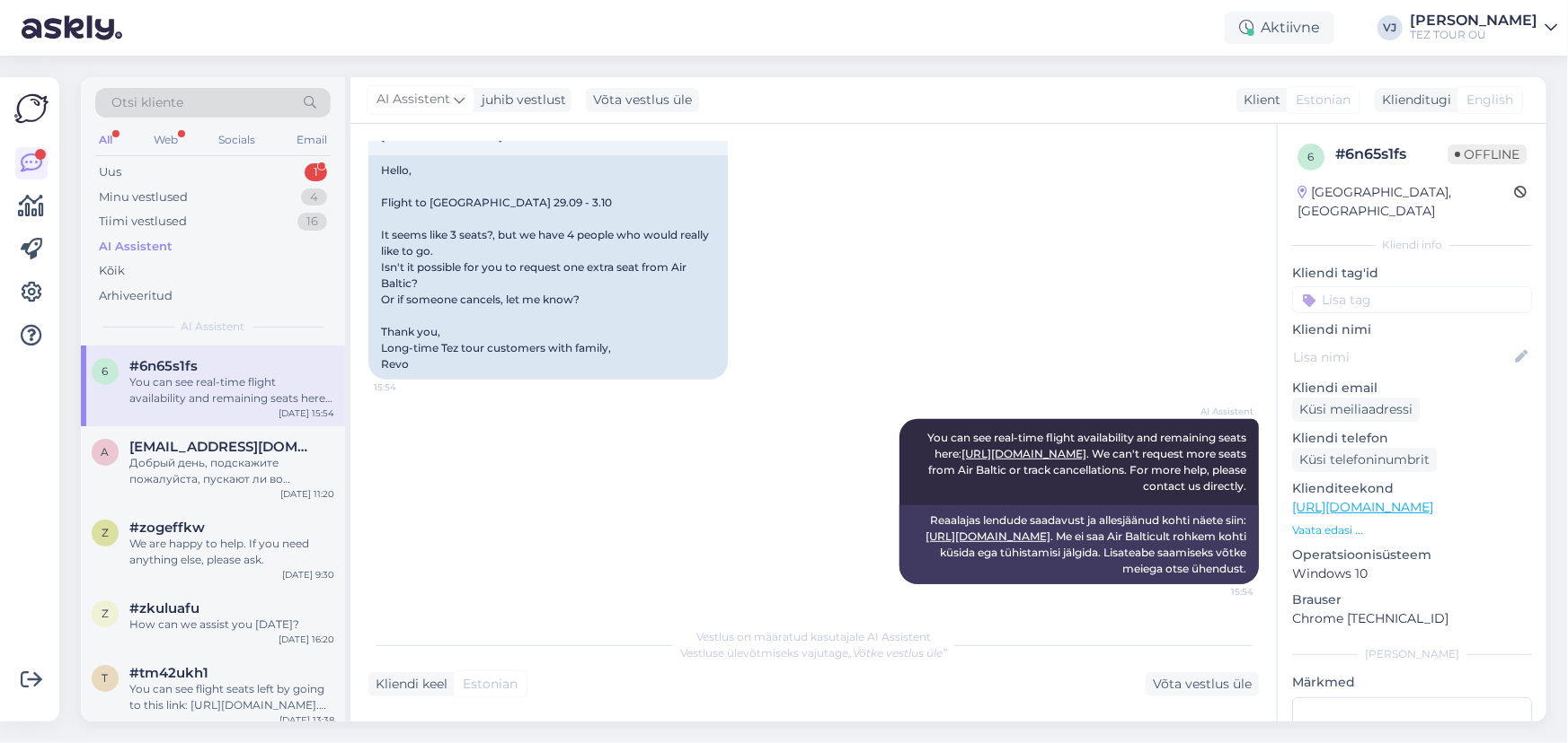
click at [198, 154] on div "All Web Socials Email" at bounding box center [212, 142] width 235 height 28
click at [196, 168] on div "Uus 1" at bounding box center [212, 172] width 235 height 25
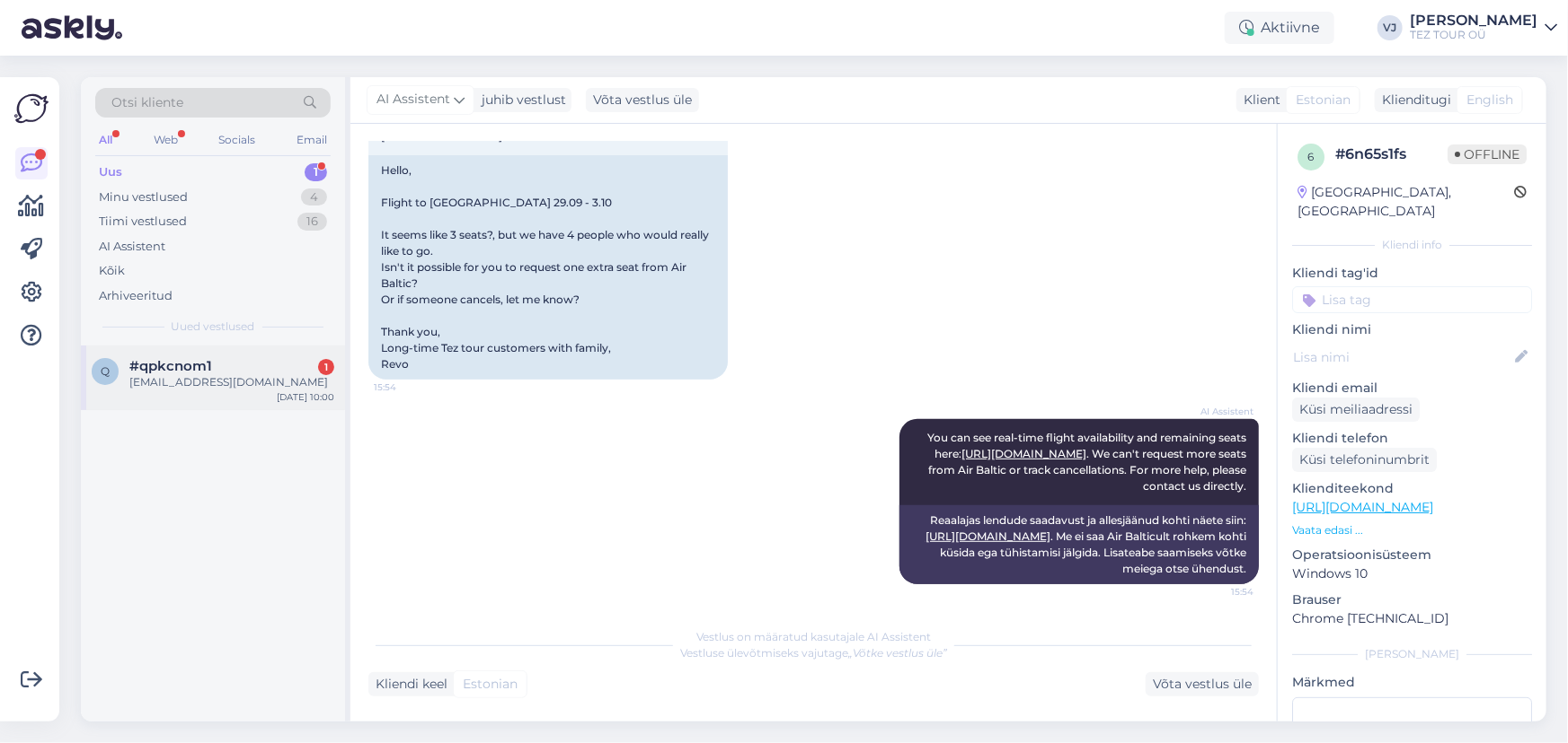
click at [199, 373] on span "#qpkcnom1" at bounding box center [170, 366] width 83 height 17
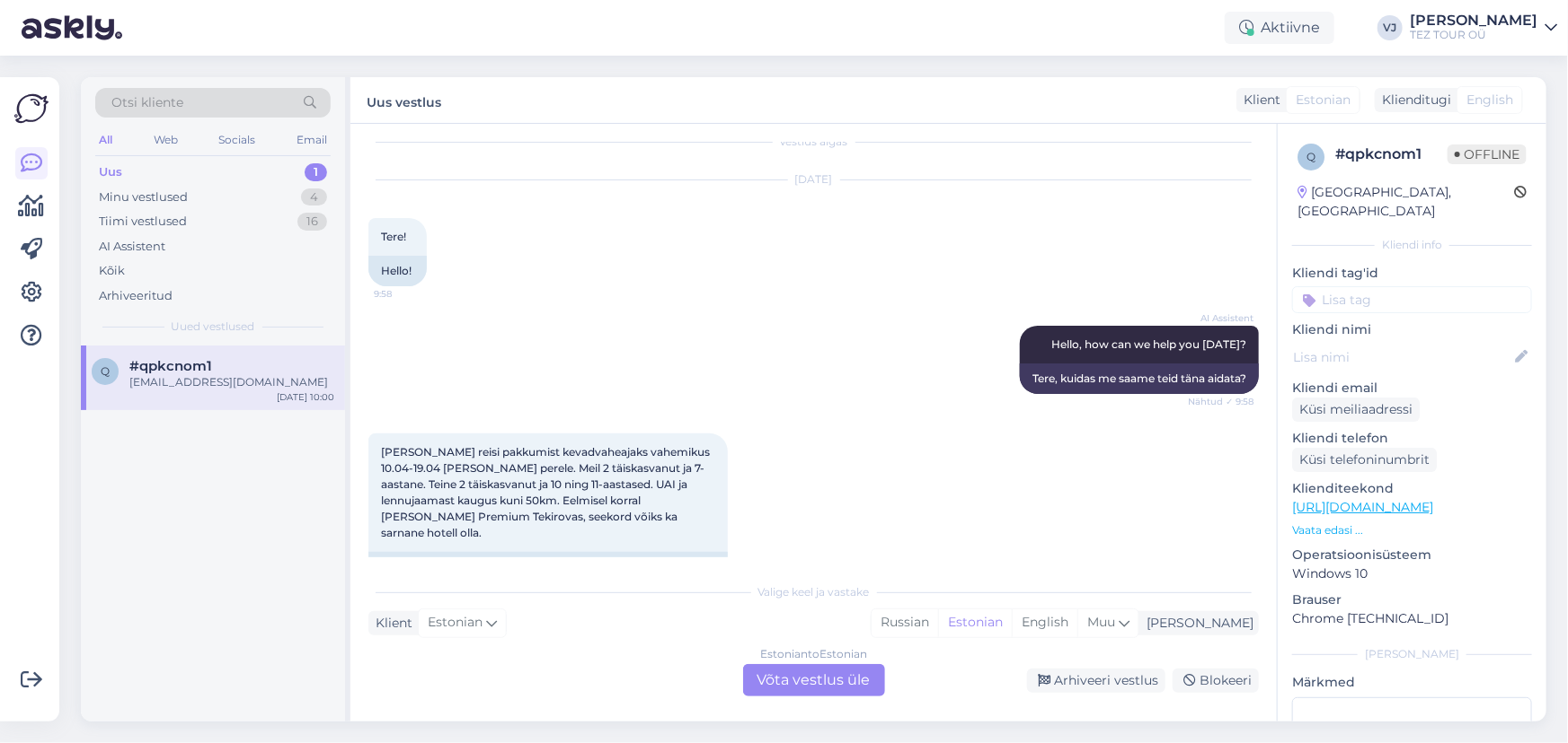
scroll to position [0, 0]
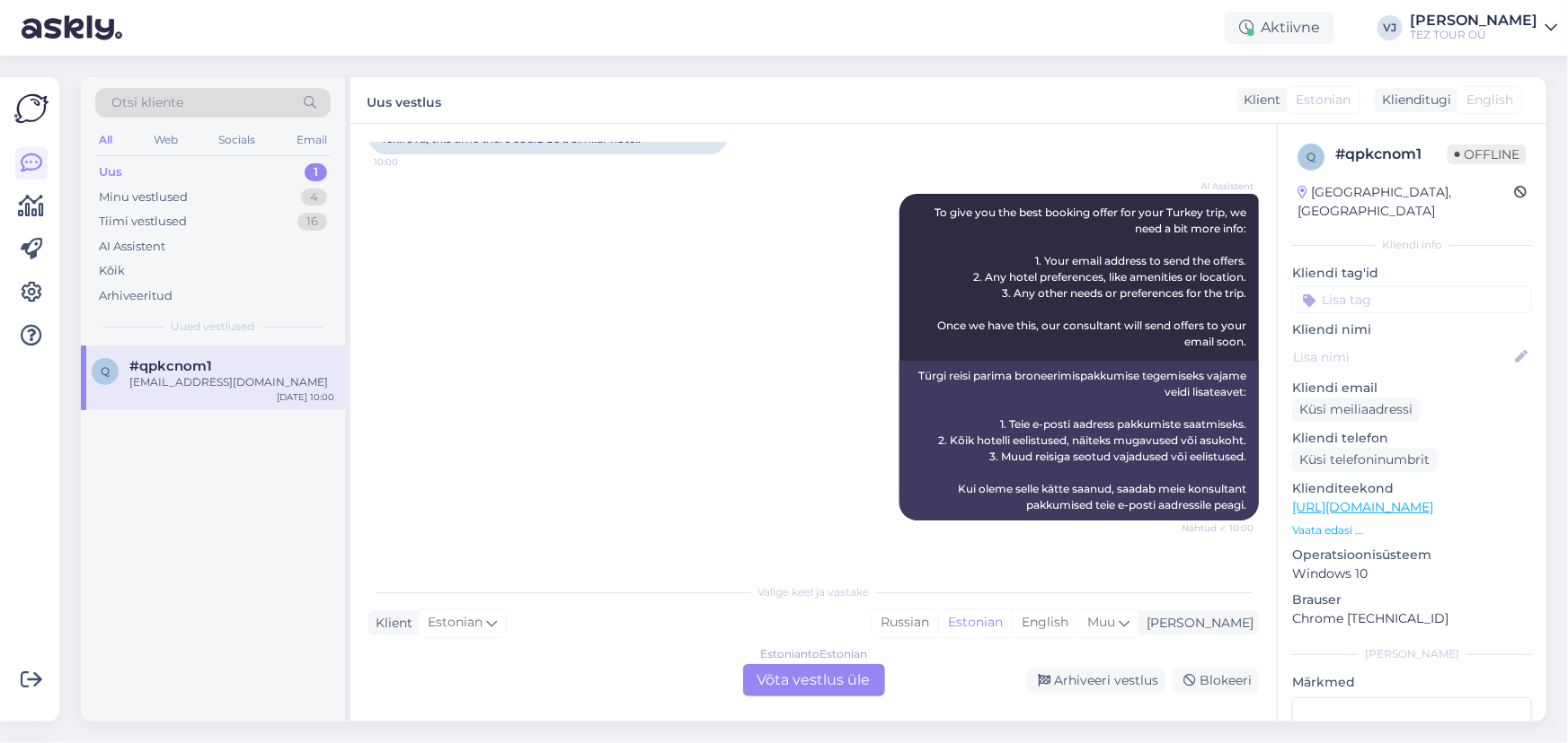
click at [816, 688] on div "Estonian to Estonian Võta vestlus üle" at bounding box center [813, 680] width 142 height 32
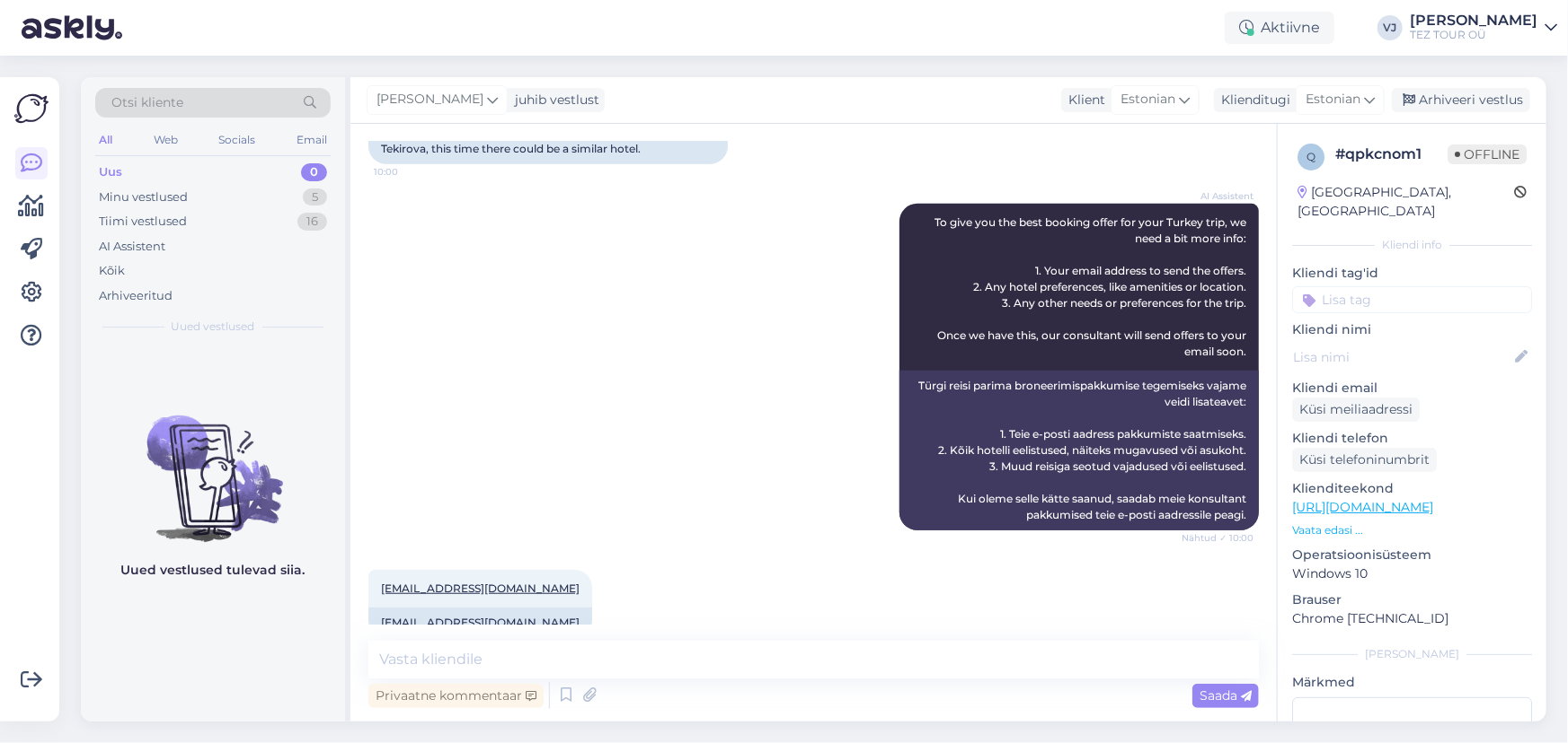
click at [1382, 286] on input at bounding box center [1411, 299] width 240 height 27
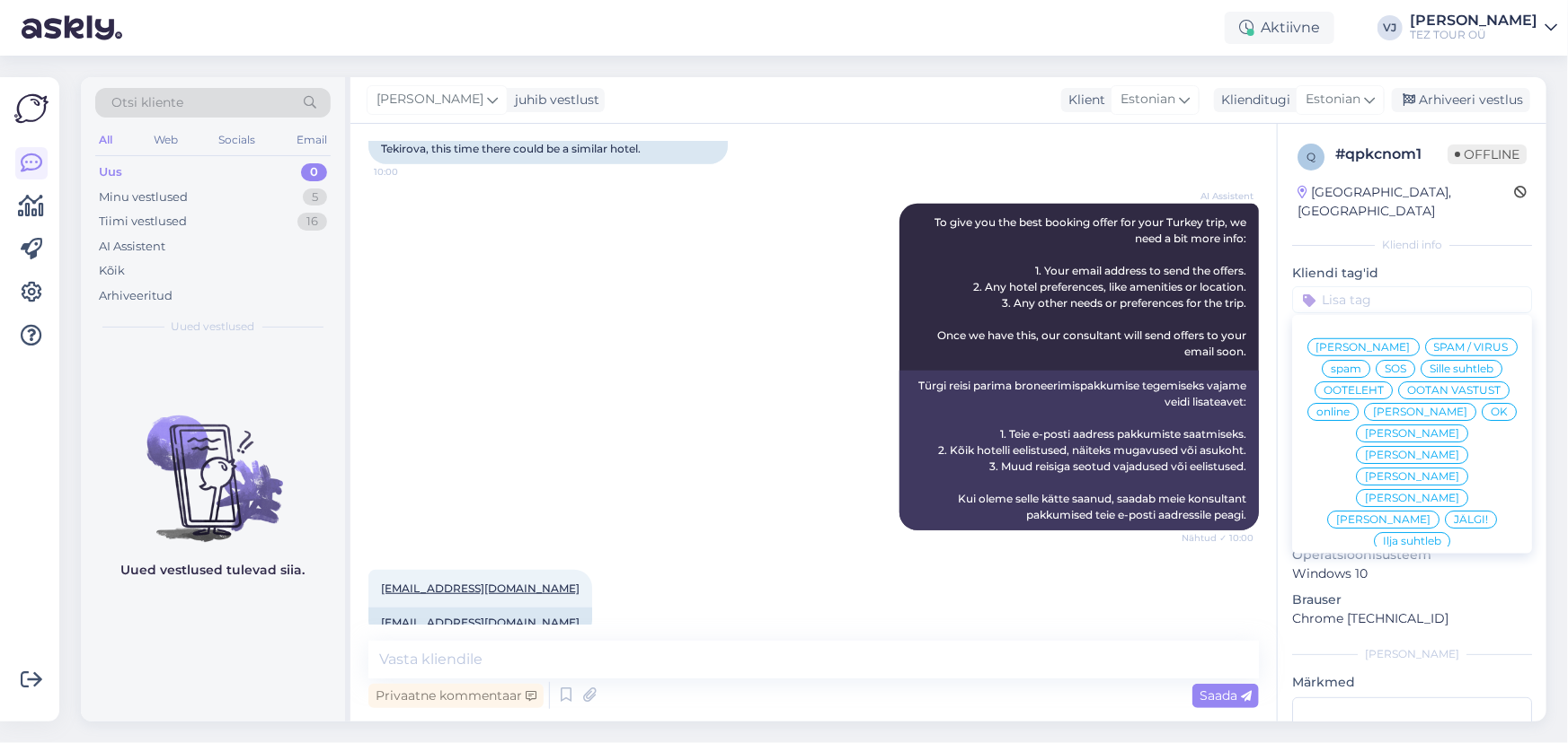
click at [1372, 339] on div "Vladimir Suhtleb" at bounding box center [1363, 348] width 112 height 18
